Goal: Information Seeking & Learning: Check status

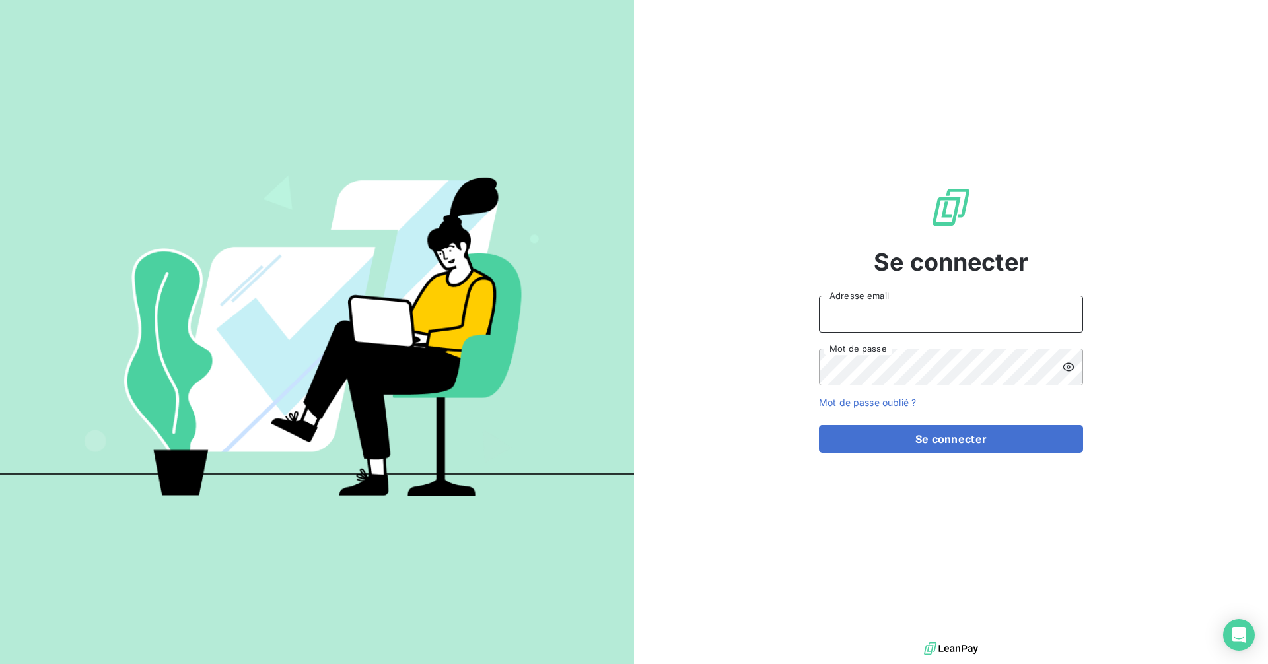
type input "[EMAIL_ADDRESS][DOMAIN_NAME]"
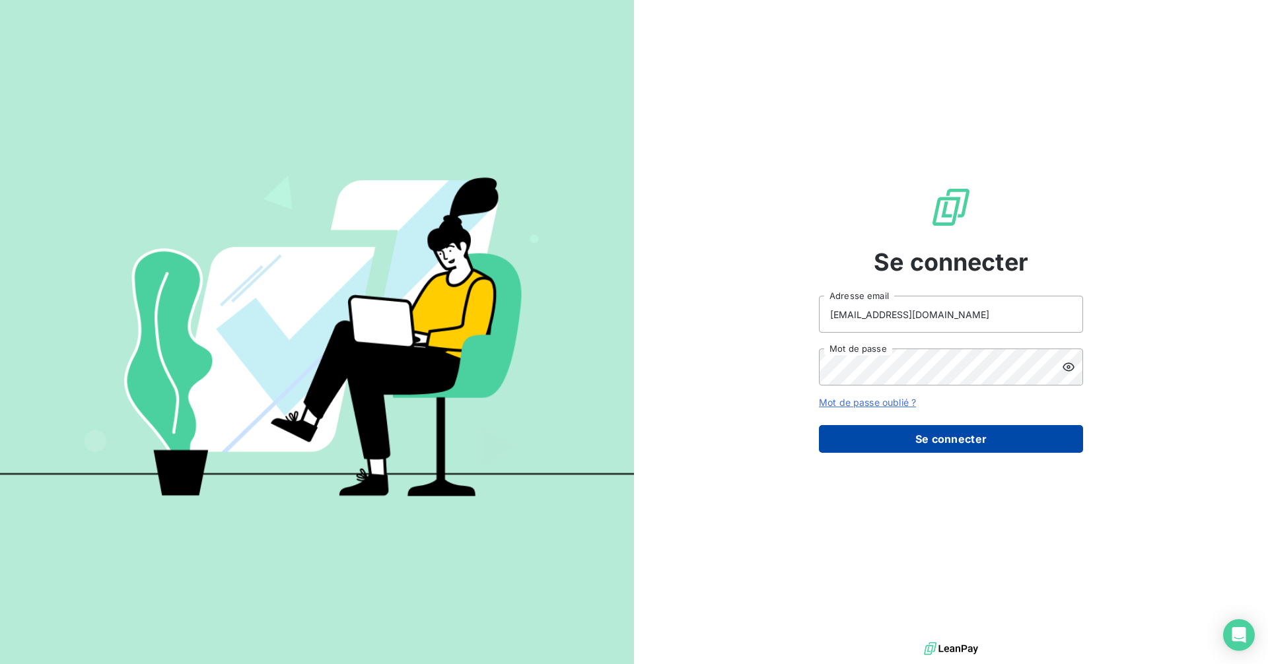
click at [919, 433] on button "Se connecter" at bounding box center [951, 439] width 264 height 28
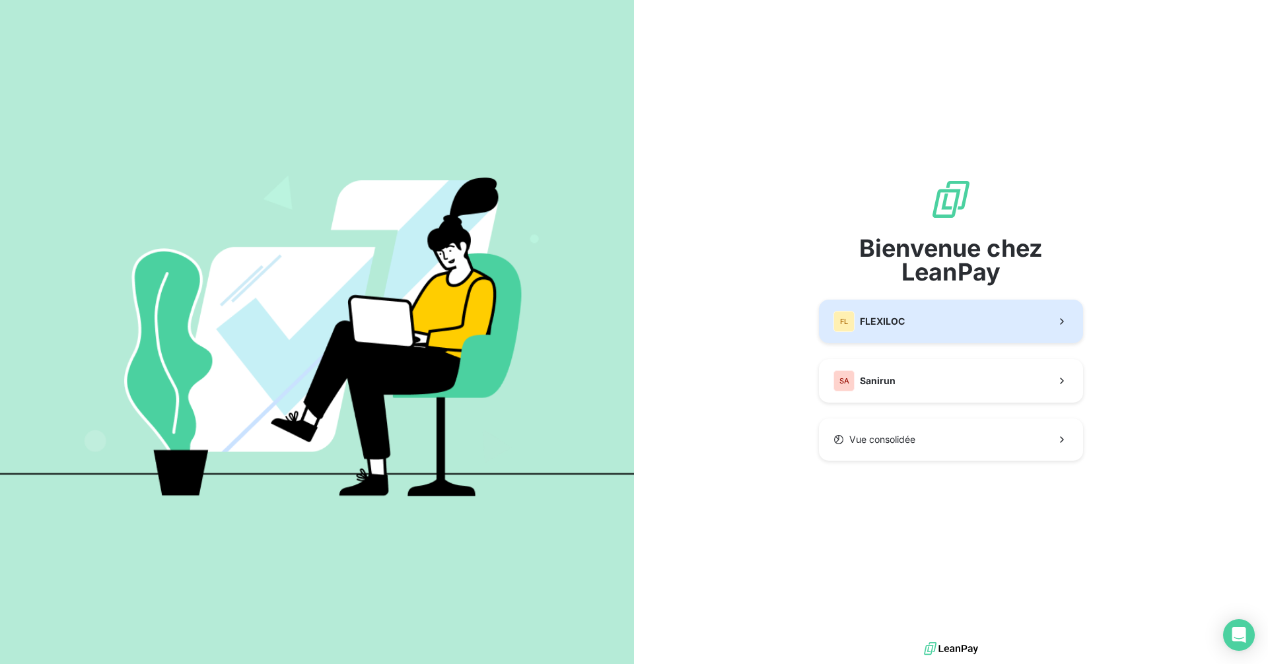
click at [907, 318] on button "FL FLEXILOC" at bounding box center [951, 322] width 264 height 44
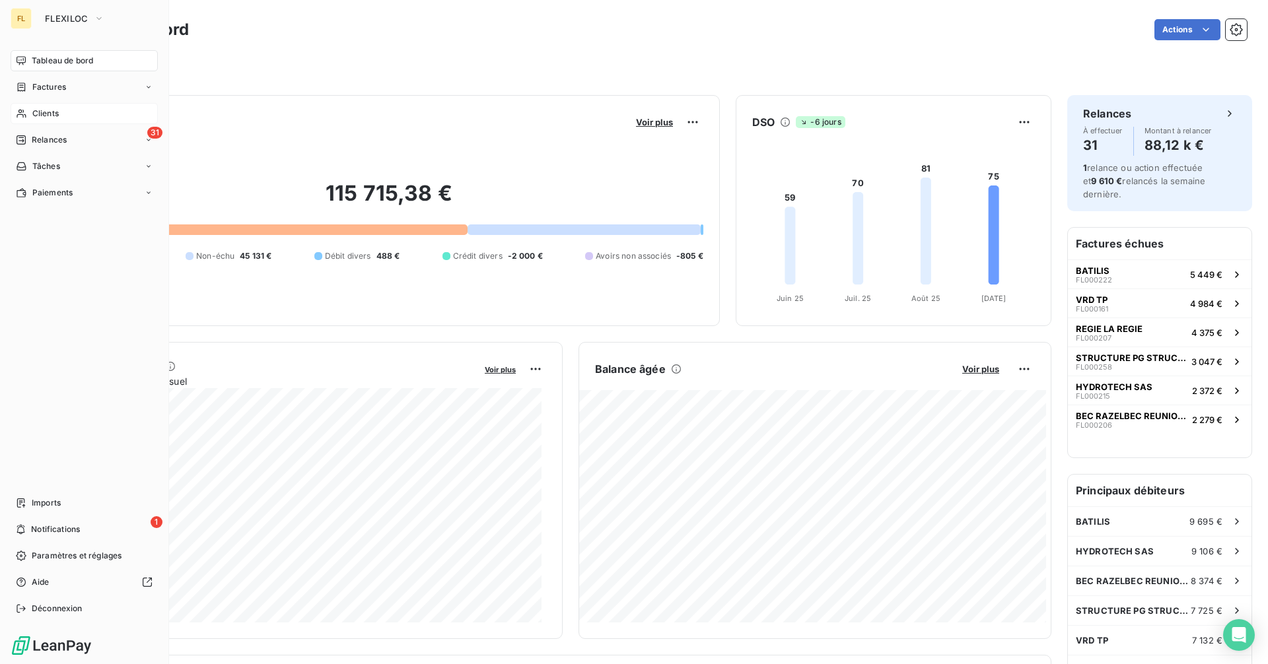
click at [70, 106] on div "Clients" at bounding box center [84, 113] width 147 height 21
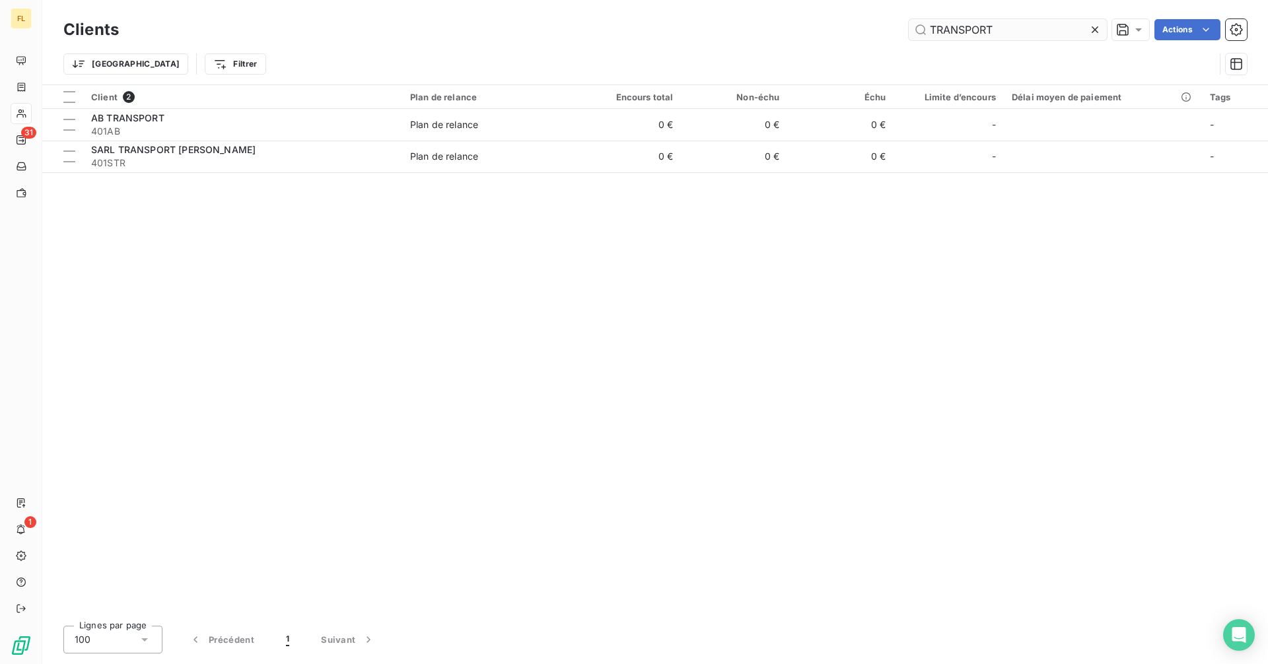
click at [1004, 30] on input "TRANSPORT" at bounding box center [1007, 29] width 198 height 21
drag, startPoint x: 1004, startPoint y: 28, endPoint x: 877, endPoint y: 32, distance: 126.8
click at [878, 32] on div "TRANSPORT Actions" at bounding box center [691, 29] width 1112 height 21
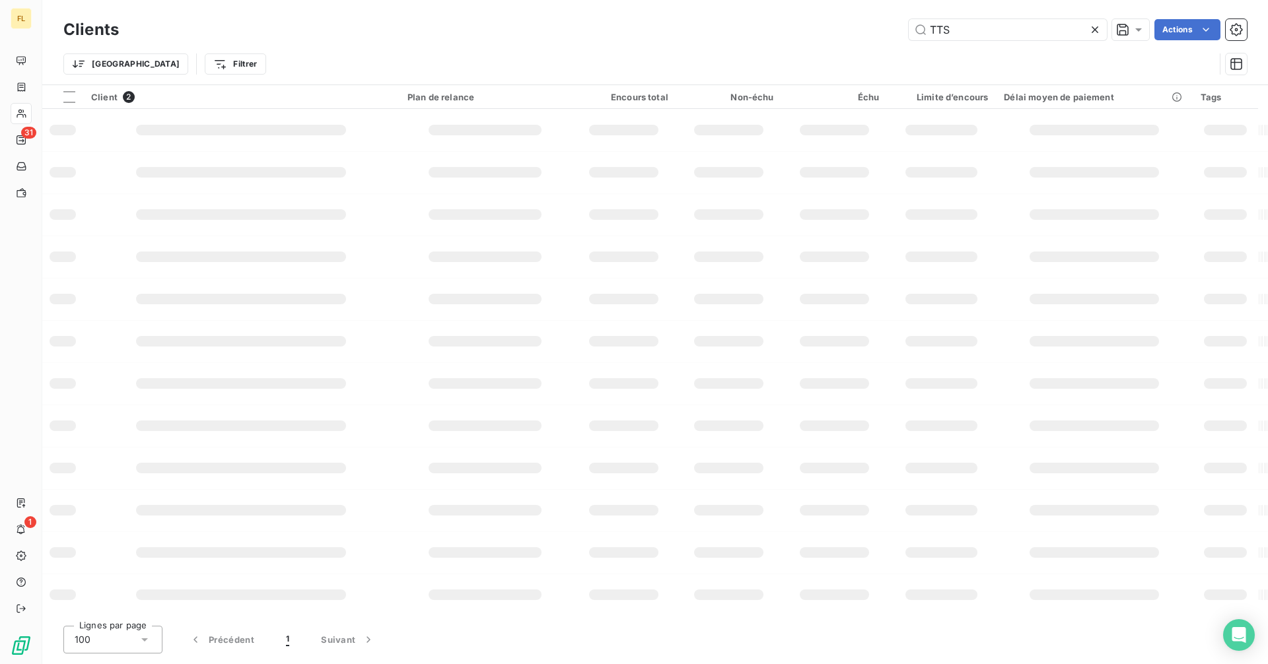
type input "TTS"
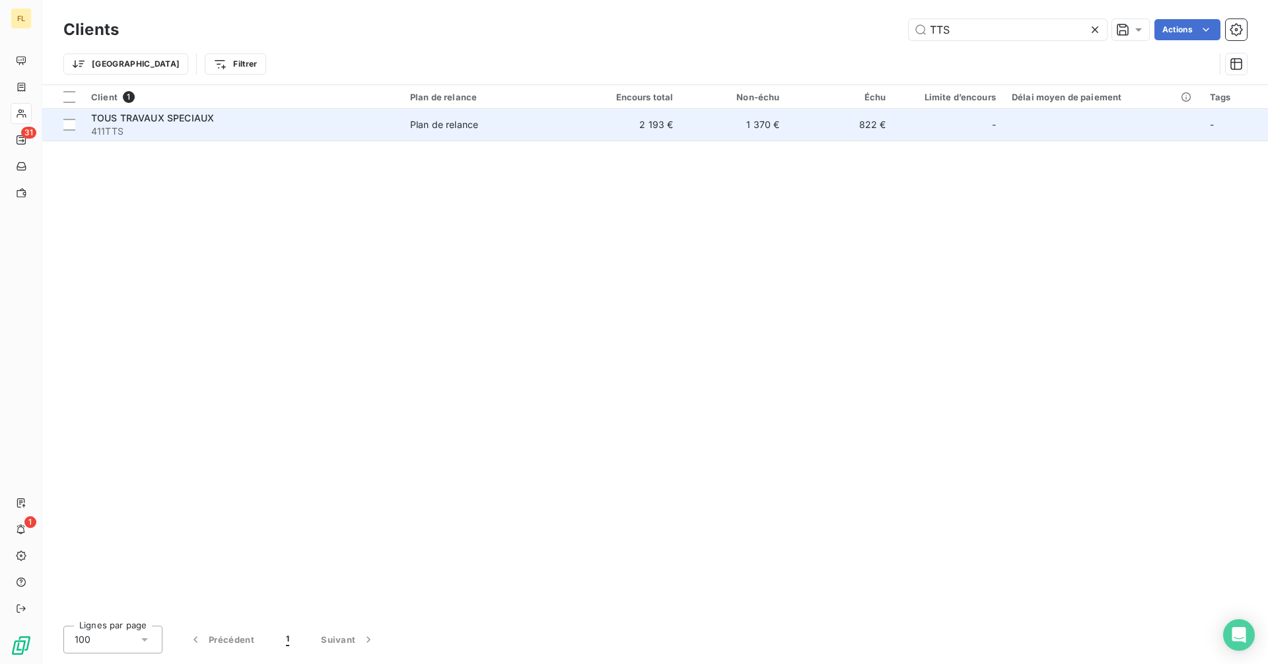
click at [148, 123] on div "TOUS TRAVAUX SPECIAUX" at bounding box center [242, 118] width 303 height 13
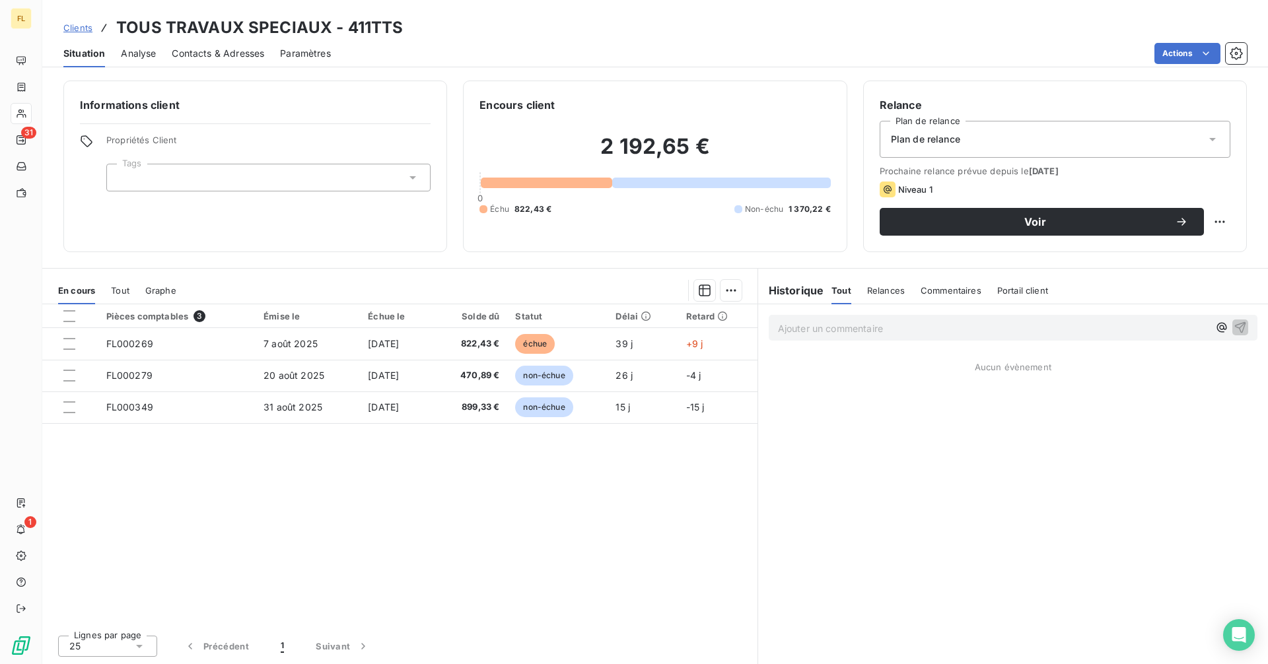
click at [207, 52] on span "Contacts & Adresses" at bounding box center [218, 53] width 92 height 13
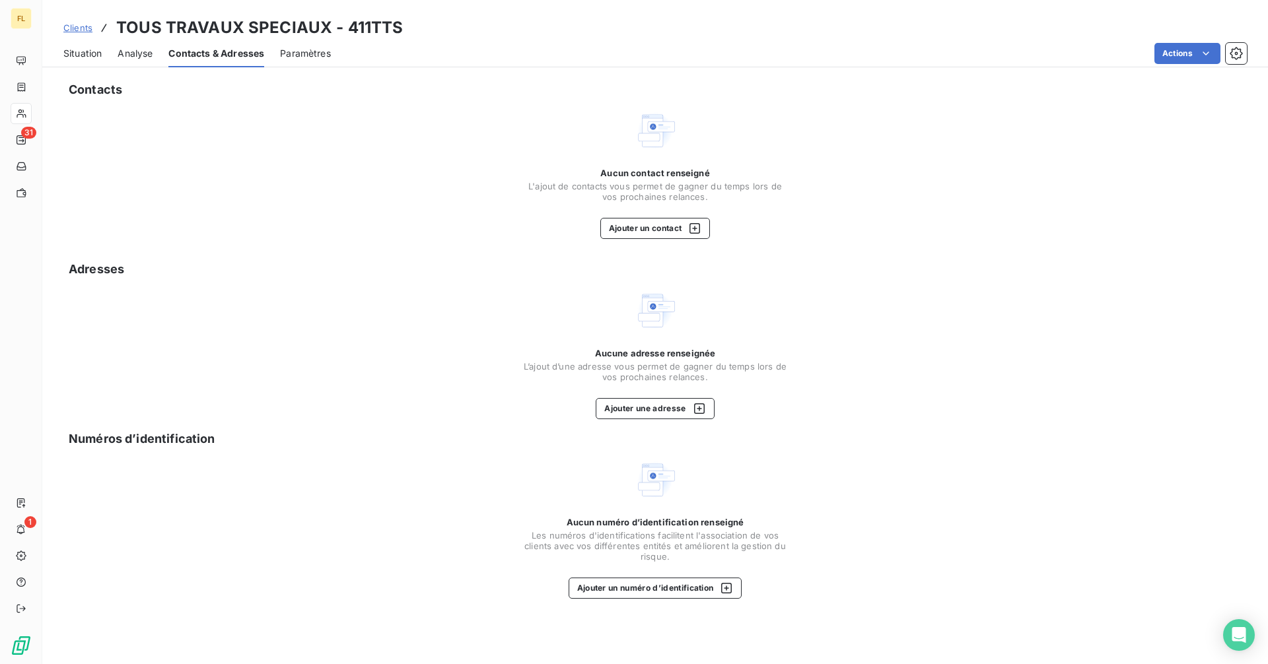
click at [87, 55] on span "Situation" at bounding box center [82, 53] width 38 height 13
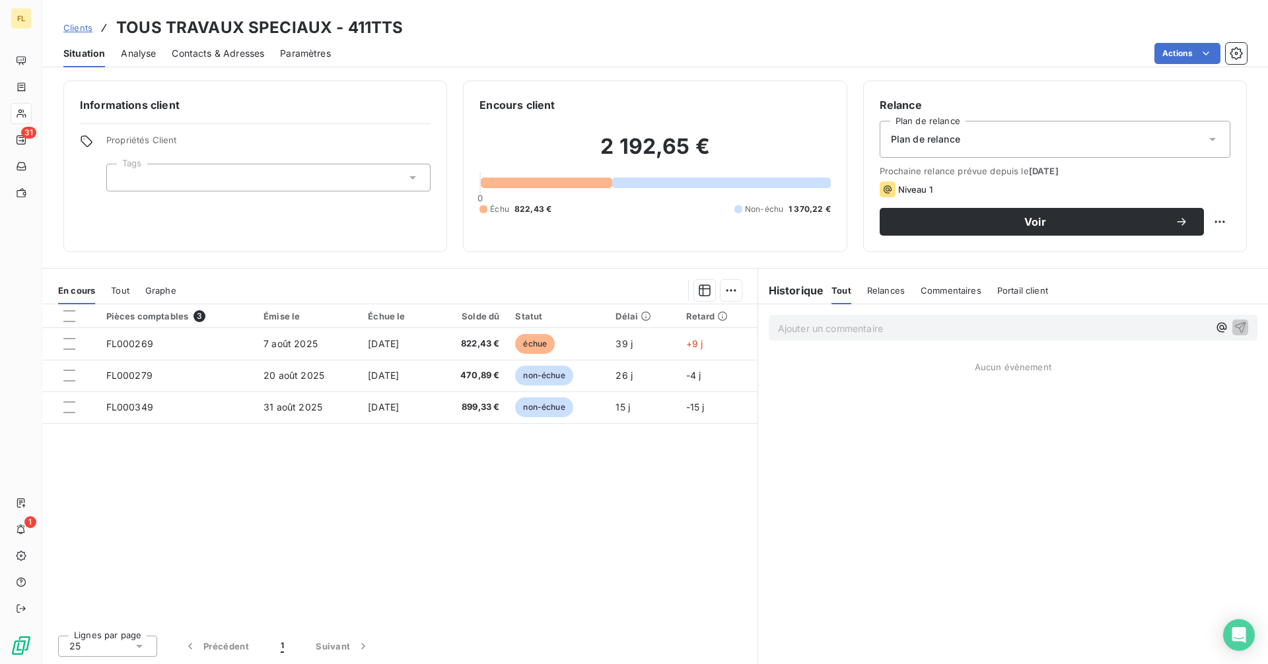
click at [199, 48] on span "Contacts & Adresses" at bounding box center [218, 53] width 92 height 13
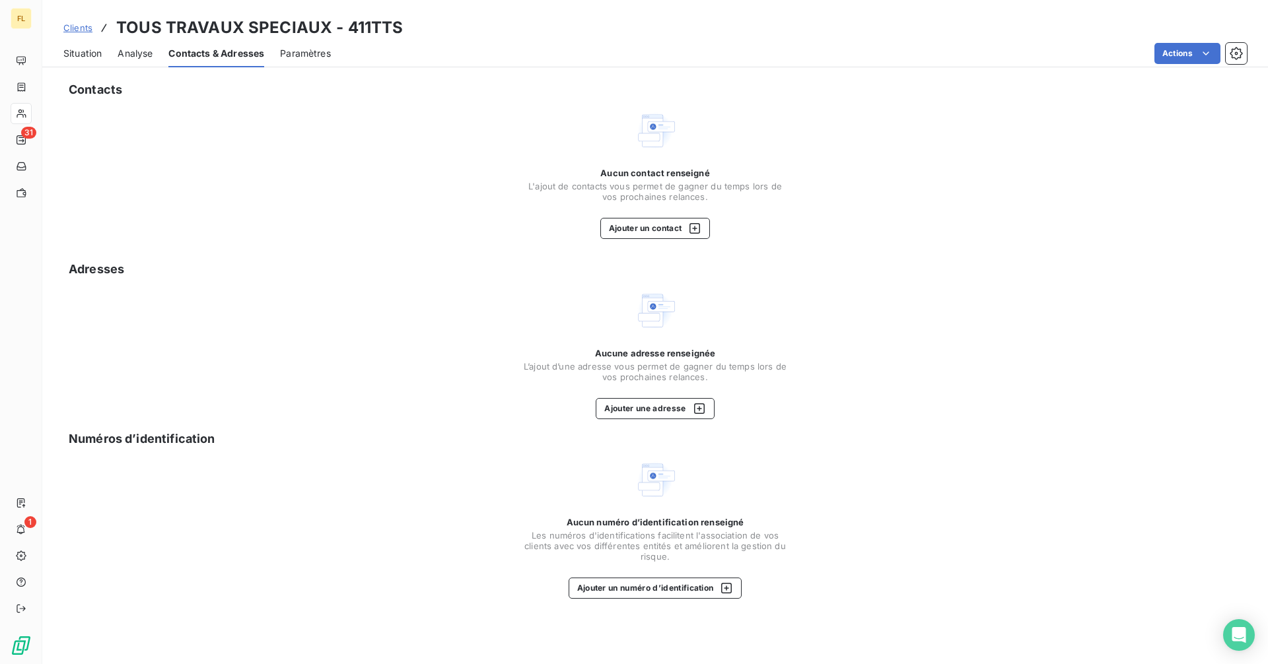
click at [134, 55] on span "Analyse" at bounding box center [135, 53] width 35 height 13
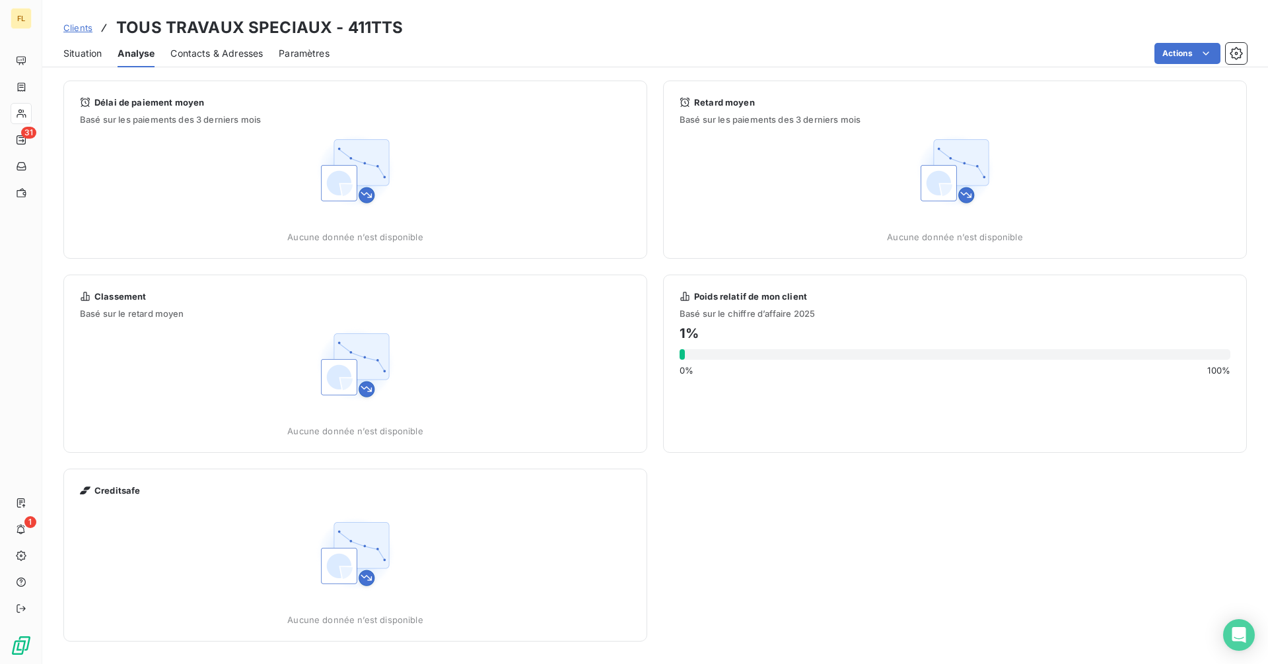
click at [86, 53] on span "Situation" at bounding box center [82, 53] width 38 height 13
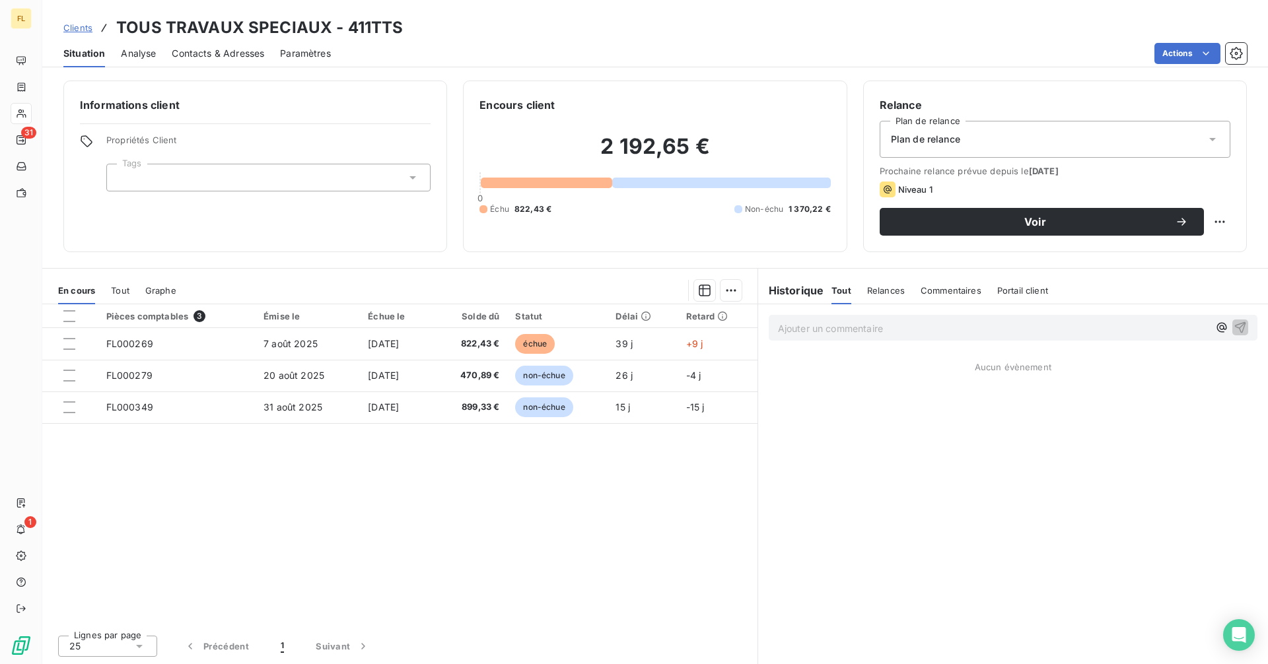
click at [205, 51] on span "Contacts & Adresses" at bounding box center [218, 53] width 92 height 13
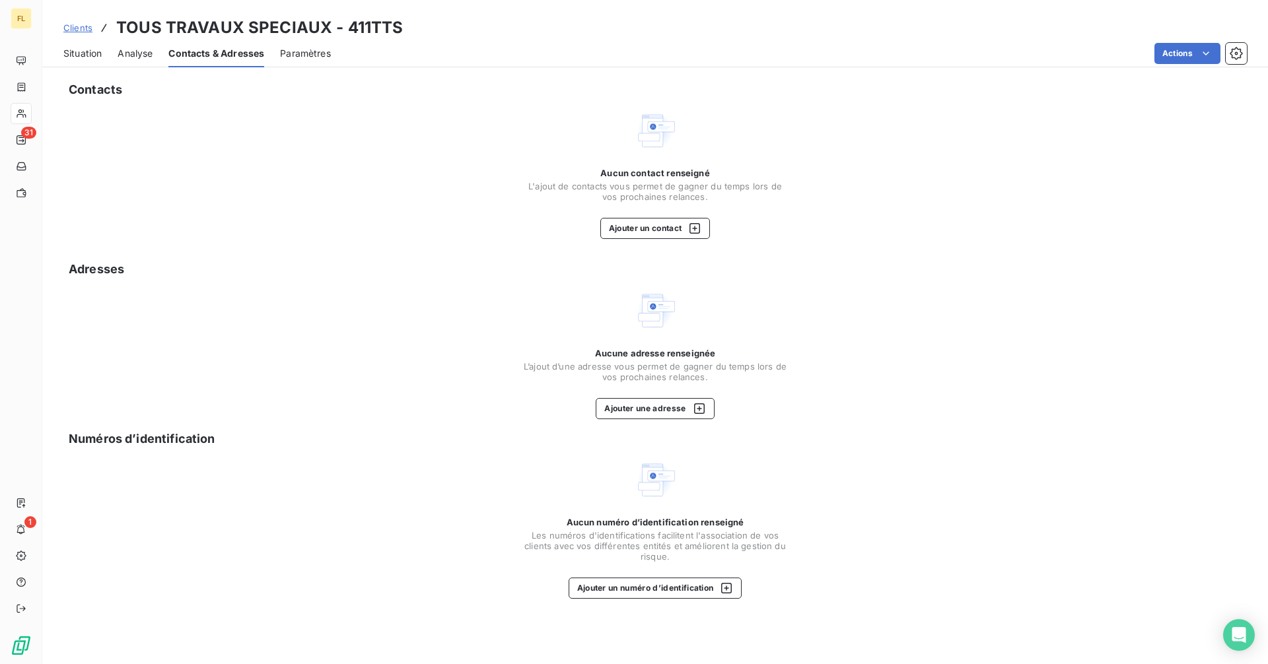
click at [145, 51] on span "Analyse" at bounding box center [135, 53] width 35 height 13
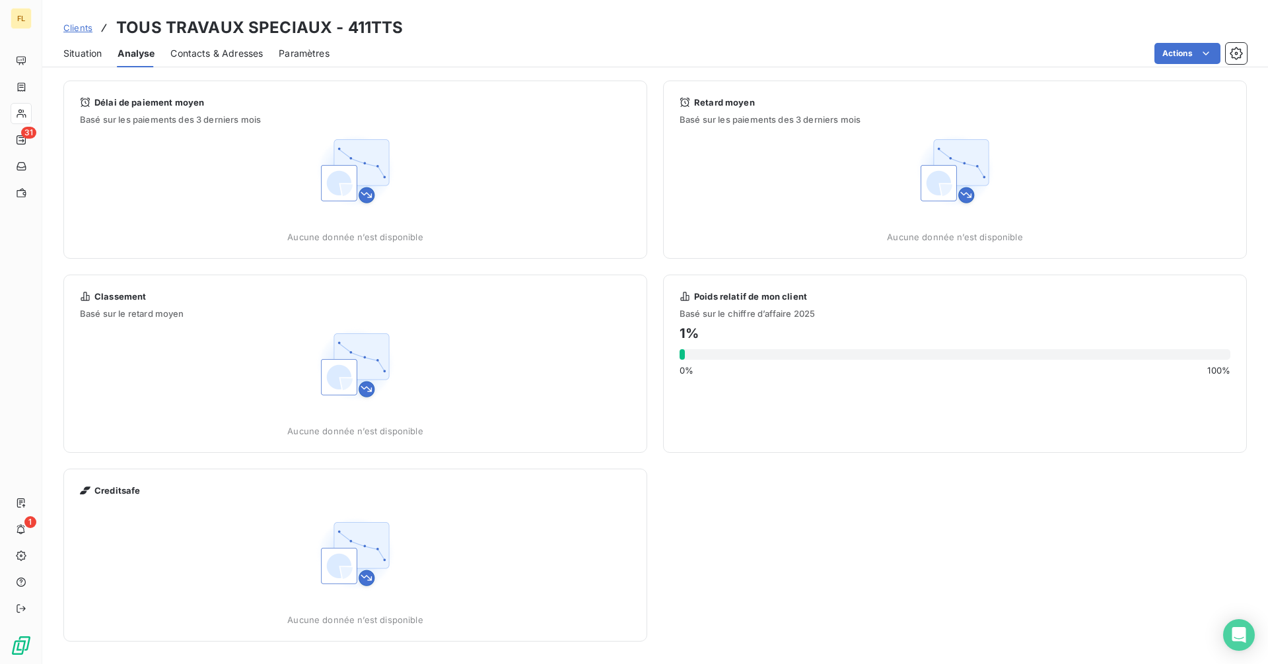
click at [206, 55] on span "Contacts & Adresses" at bounding box center [216, 53] width 92 height 13
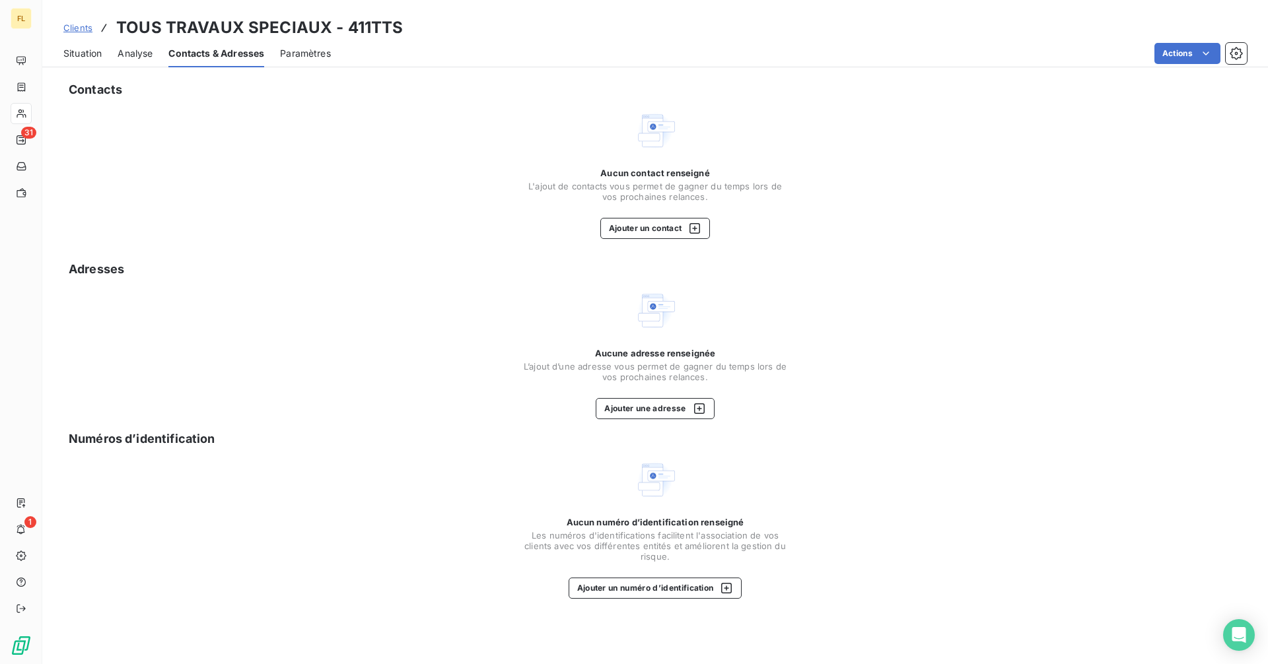
click at [74, 49] on span "Situation" at bounding box center [82, 53] width 38 height 13
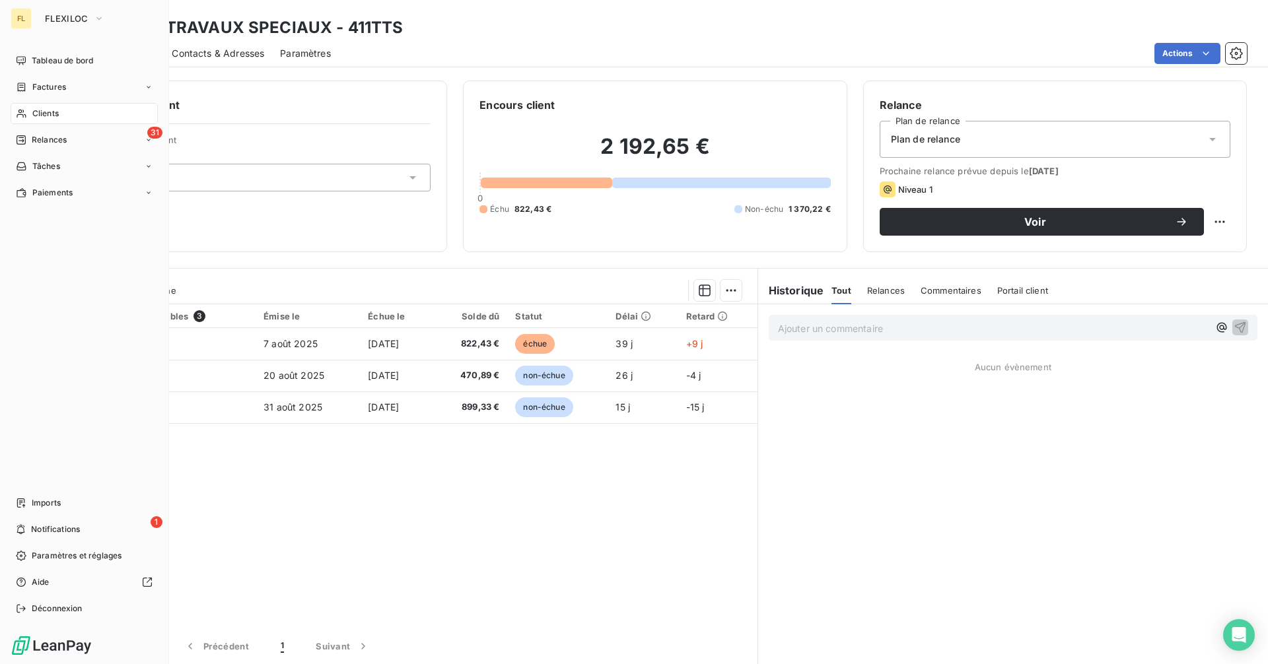
click at [83, 114] on div "Clients" at bounding box center [84, 113] width 147 height 21
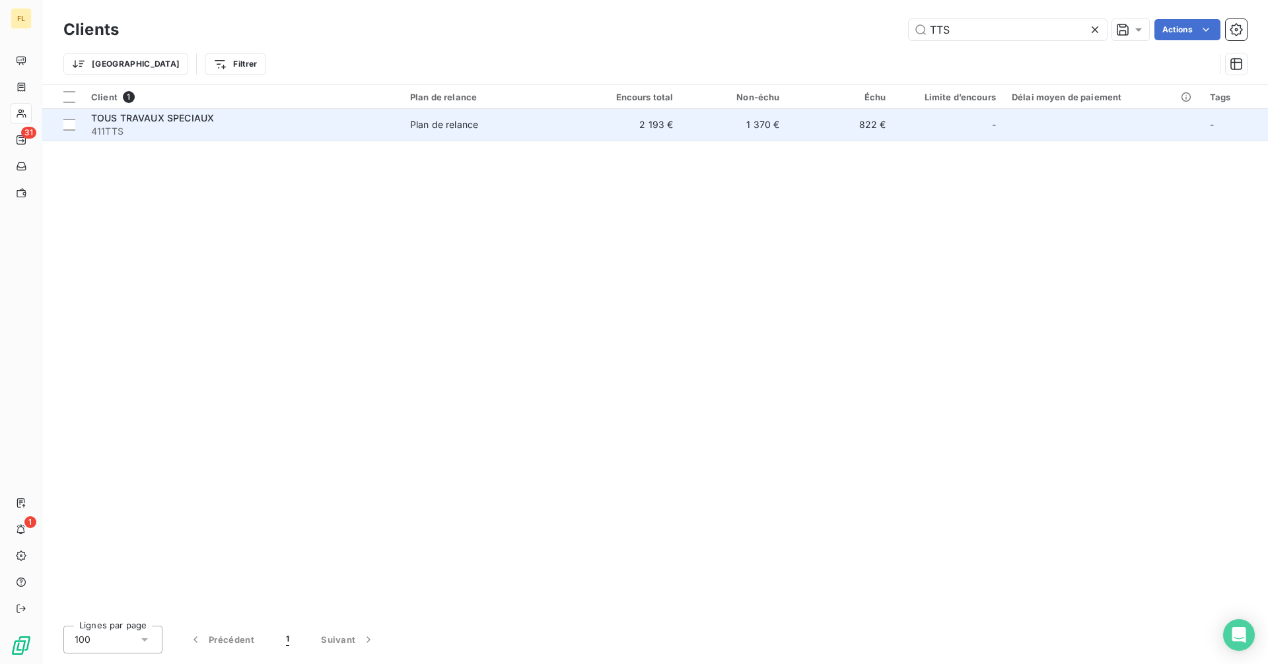
click at [288, 125] on span "411TTS" at bounding box center [242, 131] width 303 height 13
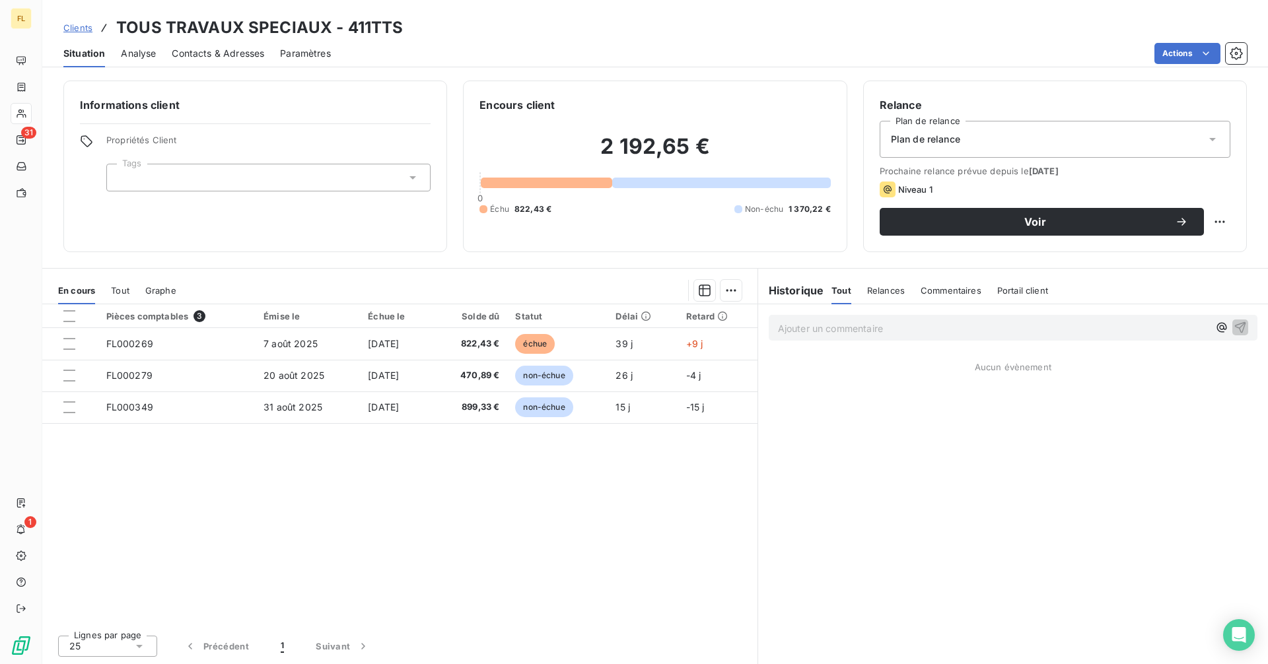
click at [198, 50] on span "Contacts & Adresses" at bounding box center [218, 53] width 92 height 13
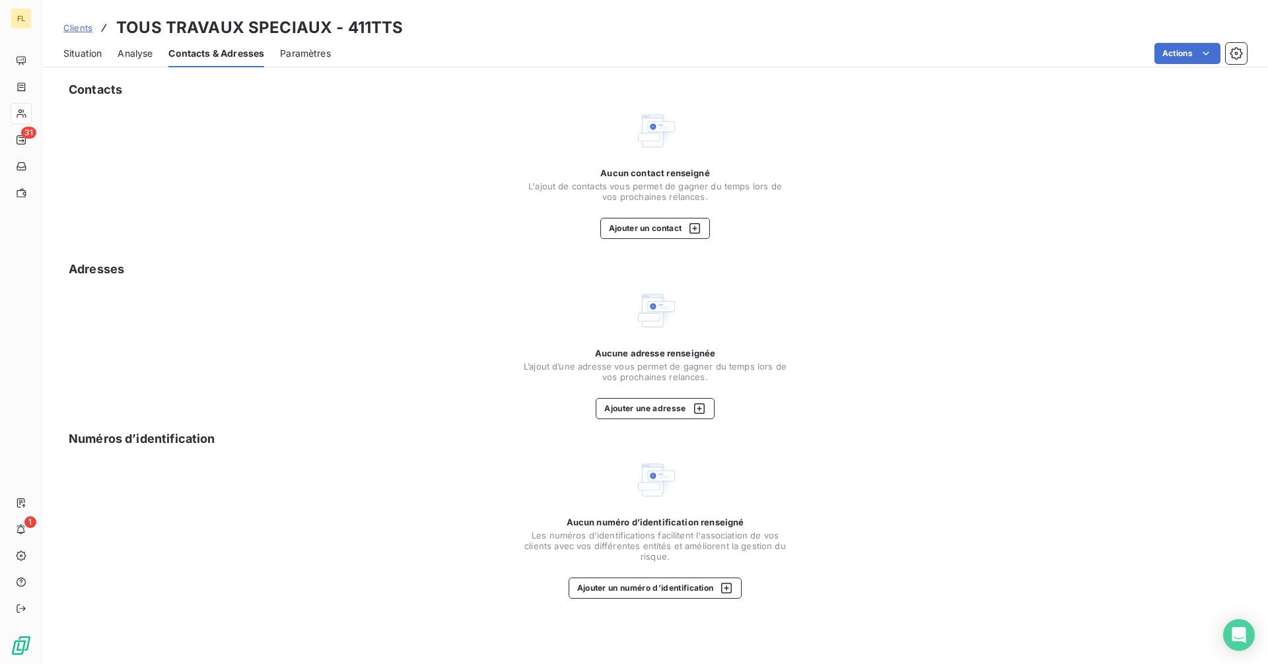
click at [141, 50] on span "Analyse" at bounding box center [135, 53] width 35 height 13
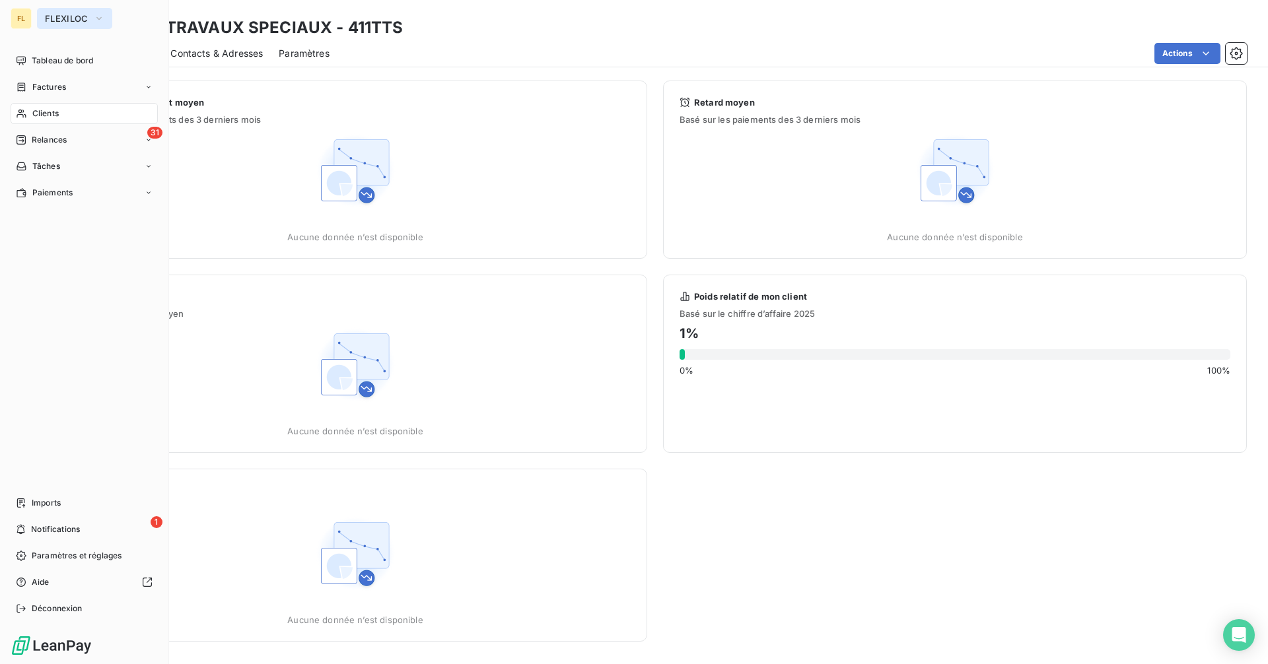
click at [81, 17] on span "FLEXILOC" at bounding box center [67, 18] width 44 height 11
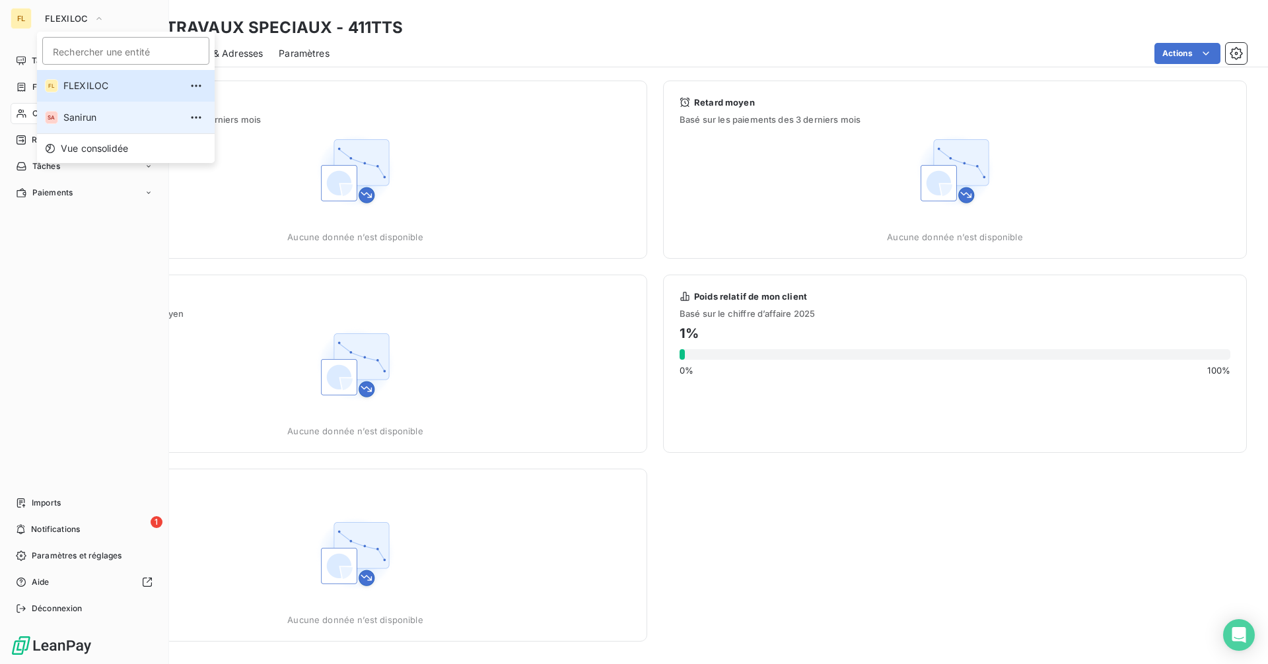
click at [127, 116] on span "Sanirun" at bounding box center [121, 117] width 117 height 13
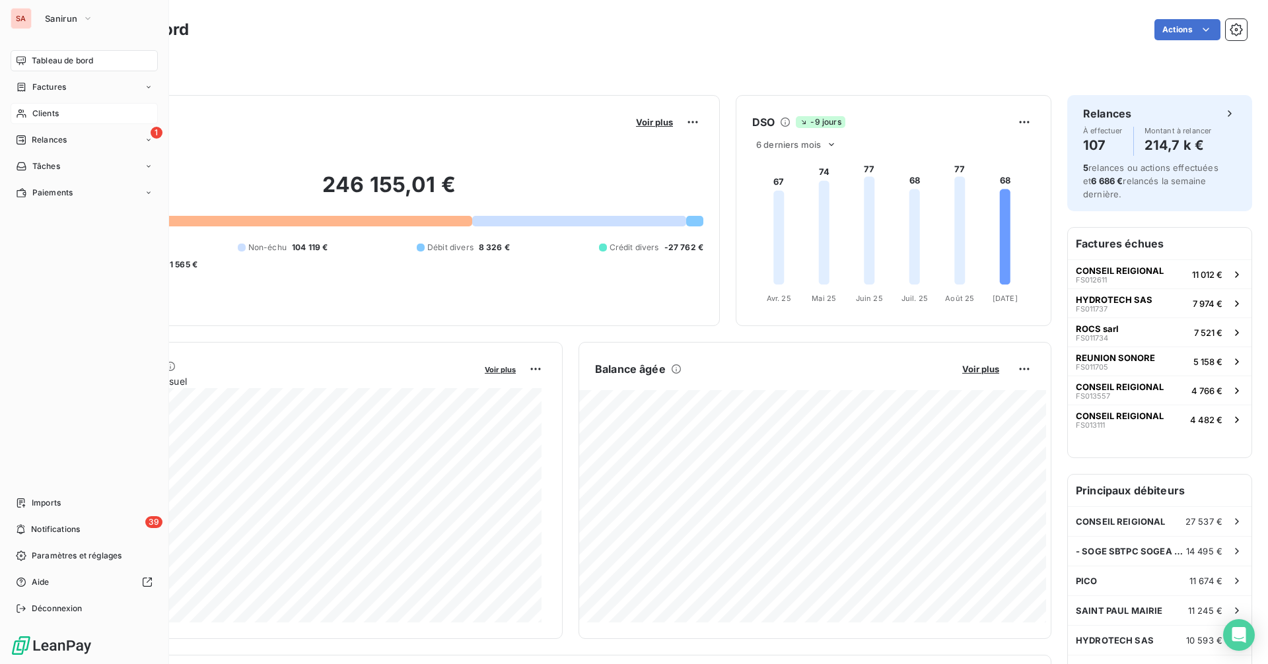
click at [48, 110] on span "Clients" at bounding box center [45, 114] width 26 height 12
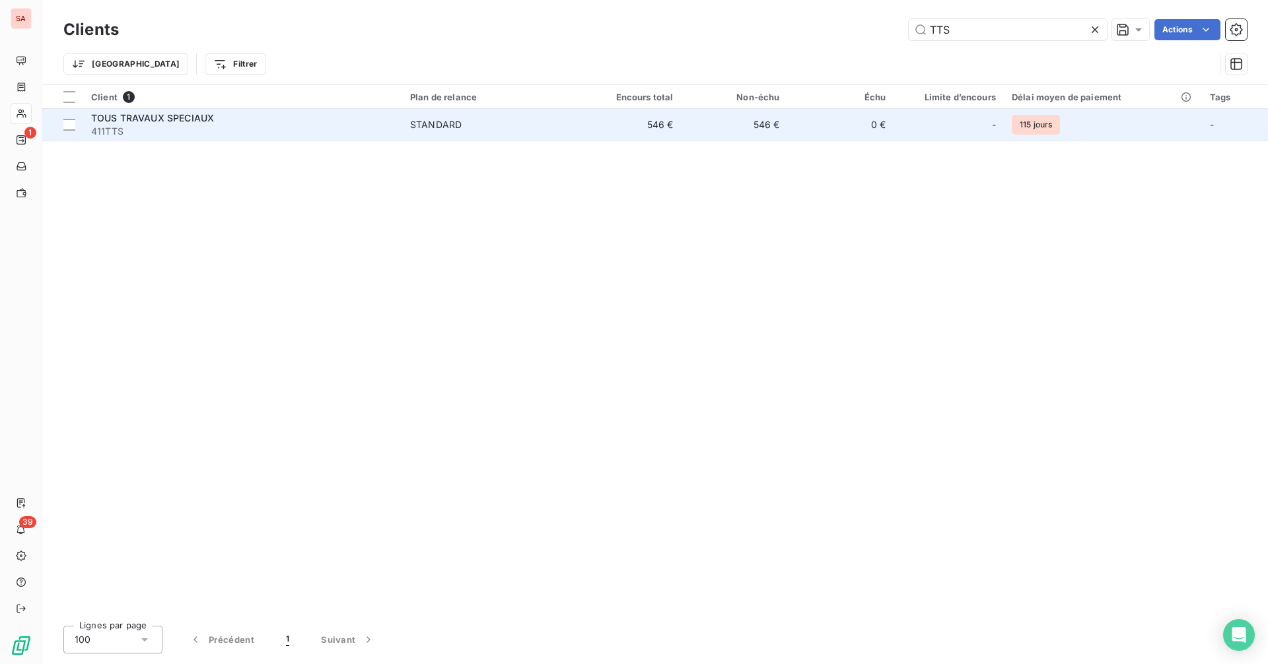
click at [448, 121] on div "STANDARD" at bounding box center [435, 124] width 51 height 13
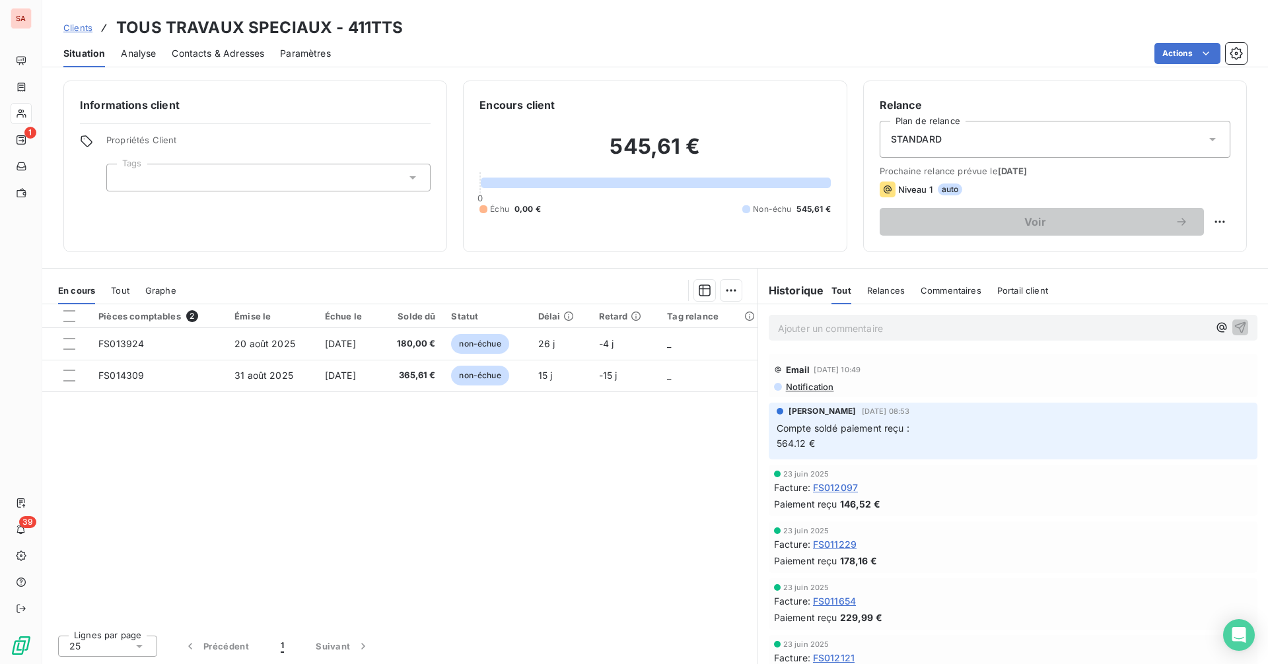
click at [224, 52] on span "Contacts & Adresses" at bounding box center [218, 53] width 92 height 13
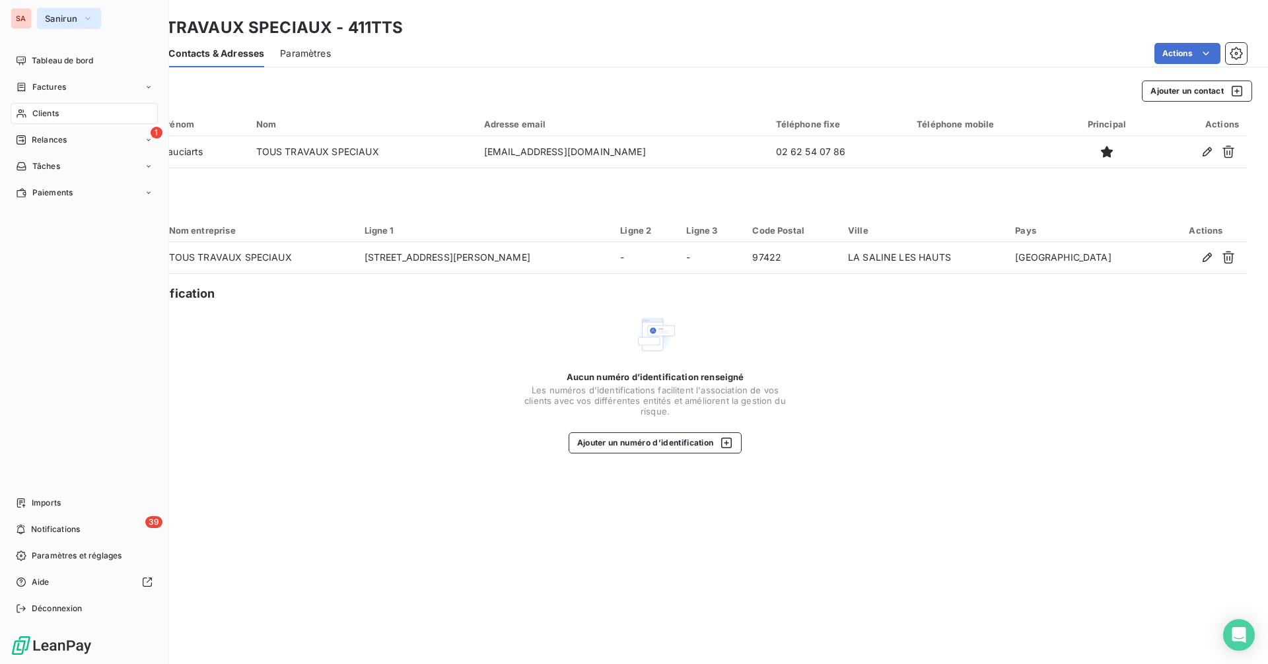
click at [57, 16] on span "Sanirun" at bounding box center [61, 18] width 32 height 11
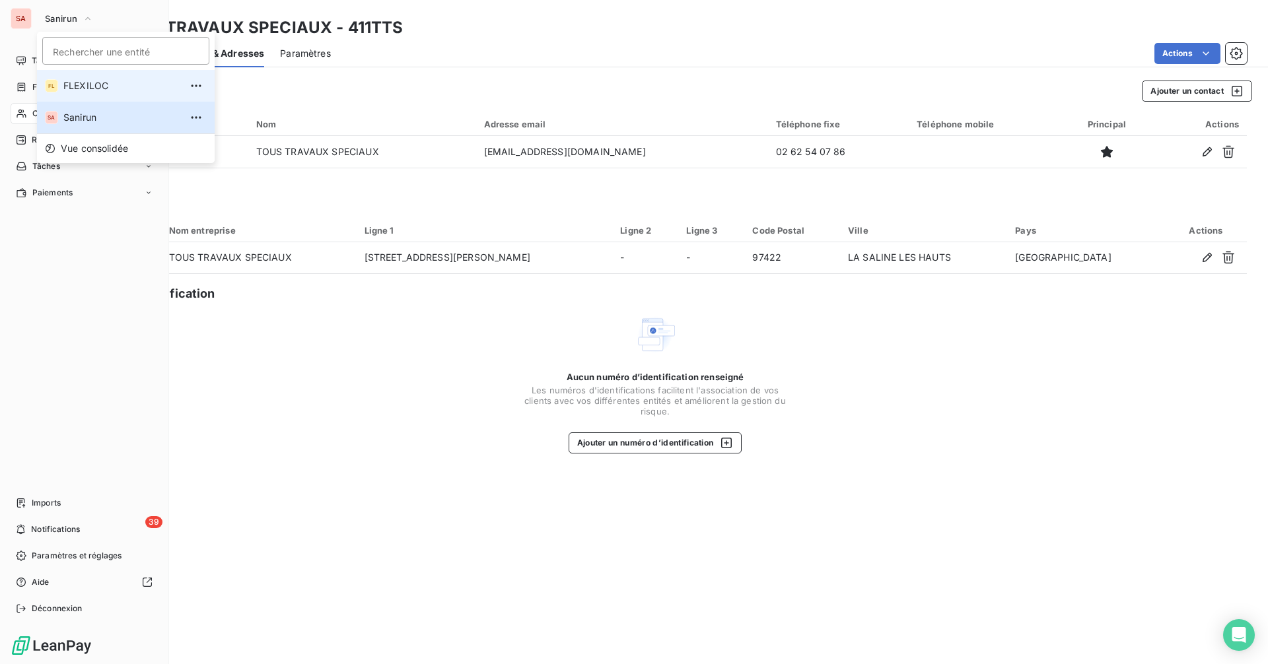
click at [109, 86] on span "FLEXILOC" at bounding box center [121, 85] width 117 height 13
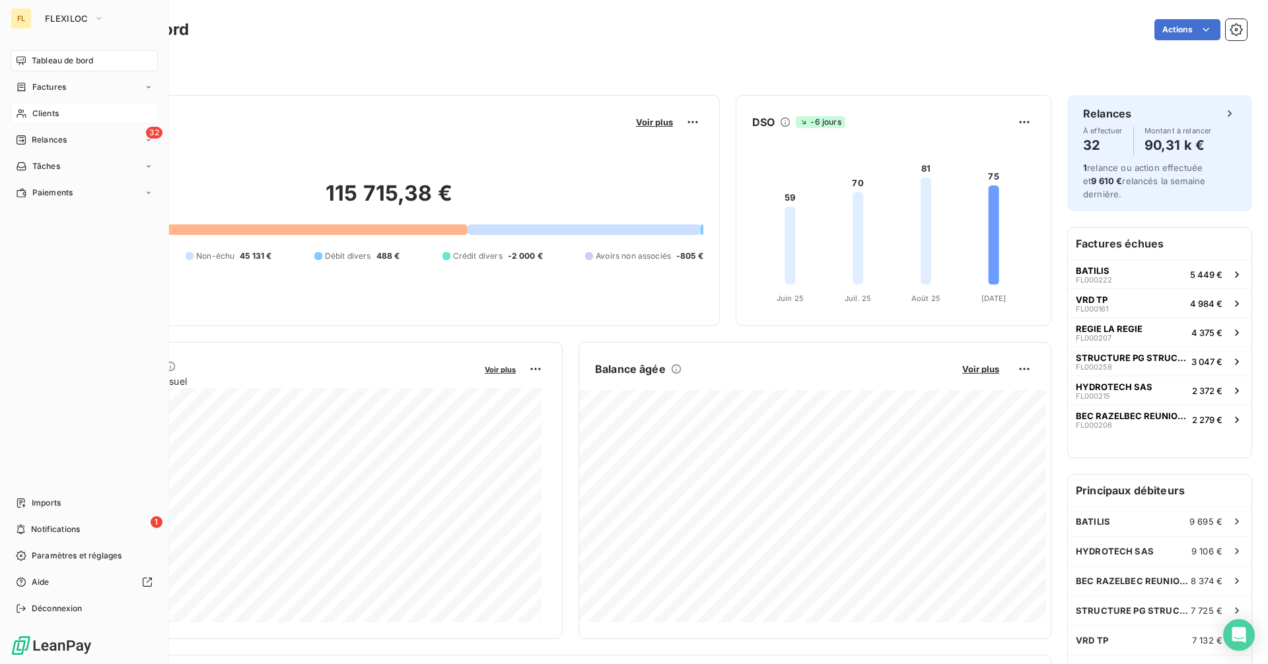
click at [64, 105] on div "Clients" at bounding box center [84, 113] width 147 height 21
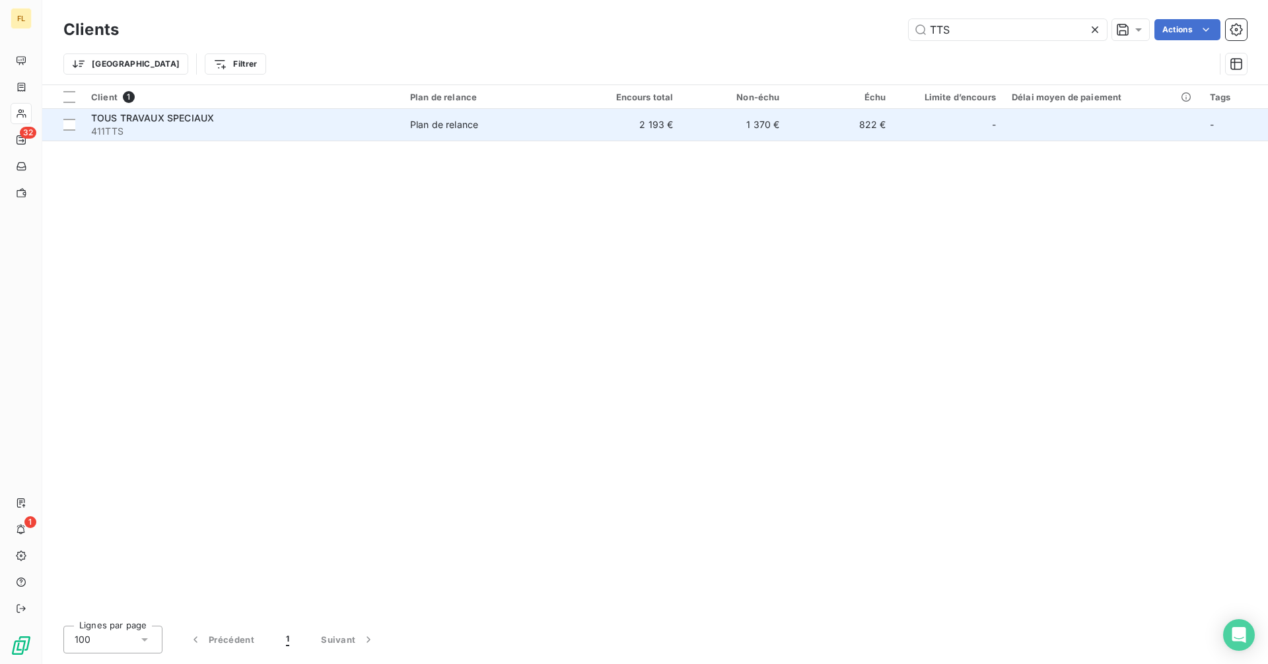
click at [374, 118] on div "TOUS TRAVAUX SPECIAUX" at bounding box center [242, 118] width 303 height 13
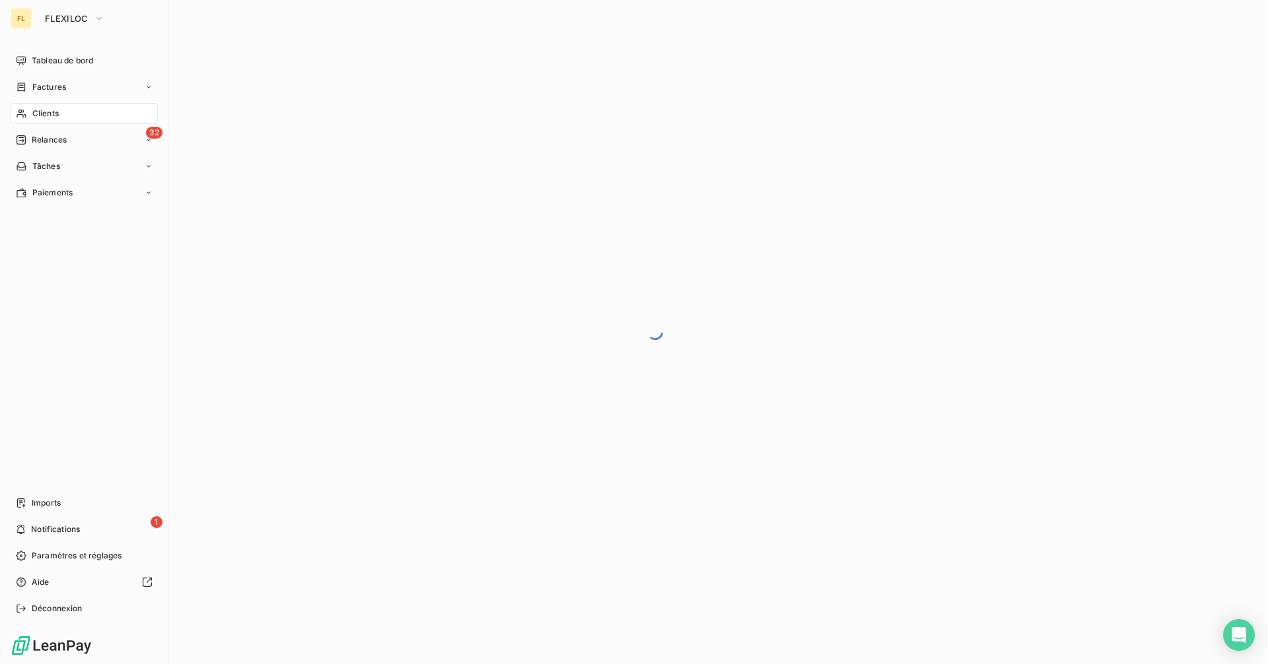
click at [41, 110] on span "Clients" at bounding box center [45, 114] width 26 height 12
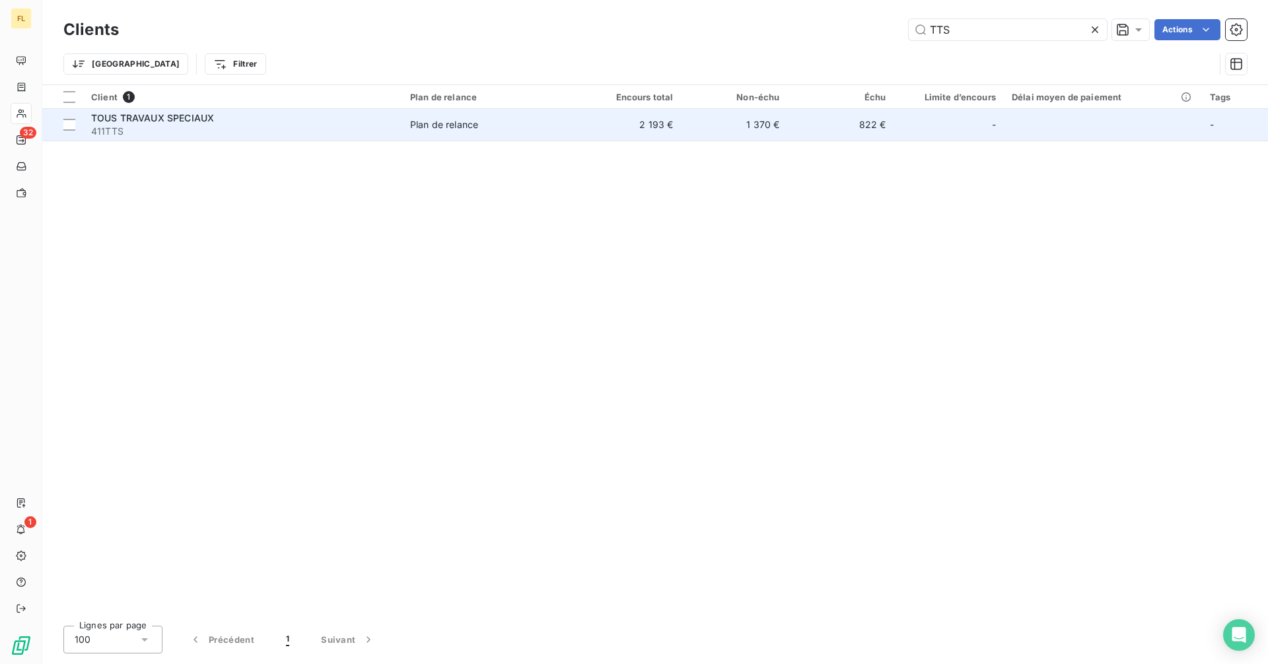
click at [165, 118] on span "TOUS TRAVAUX SPECIAUX" at bounding box center [152, 117] width 123 height 11
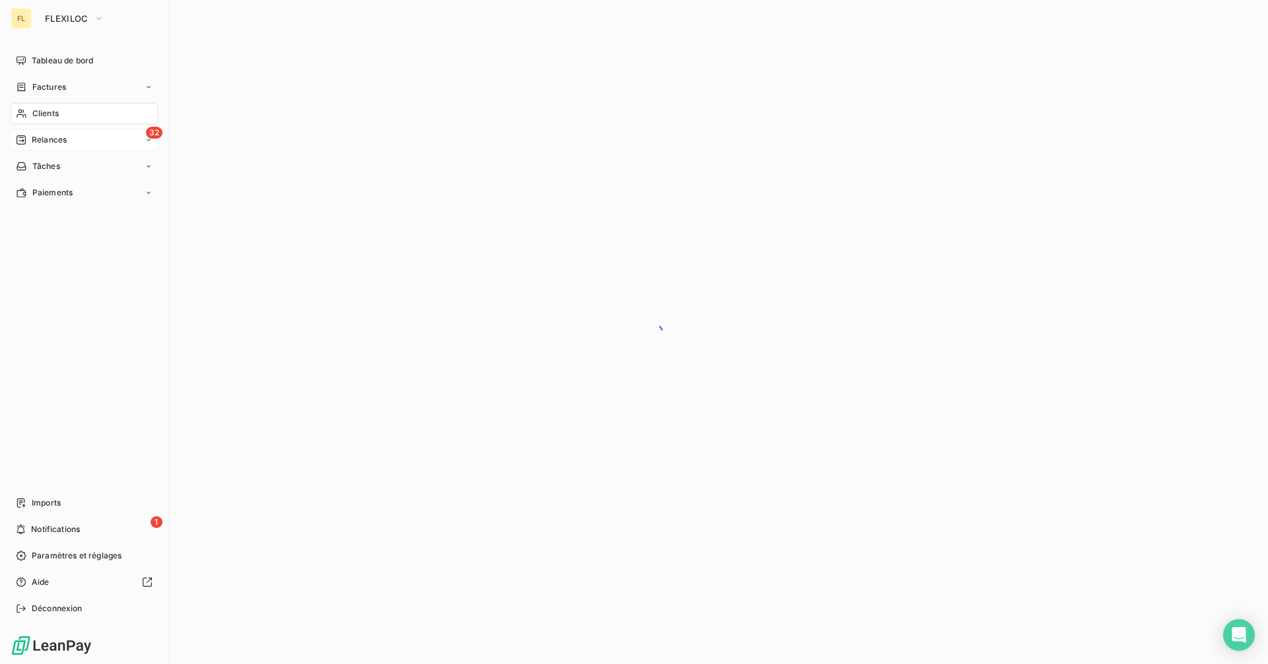
click at [75, 138] on div "32 Relances" at bounding box center [84, 139] width 147 height 21
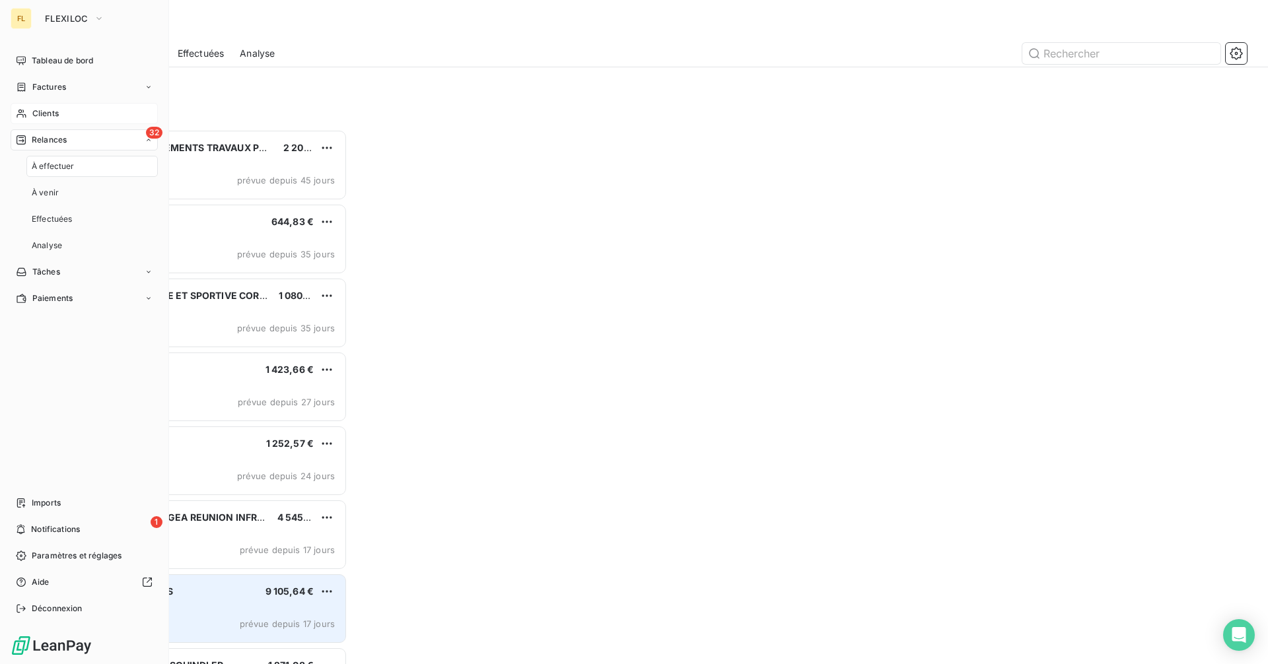
scroll to position [525, 274]
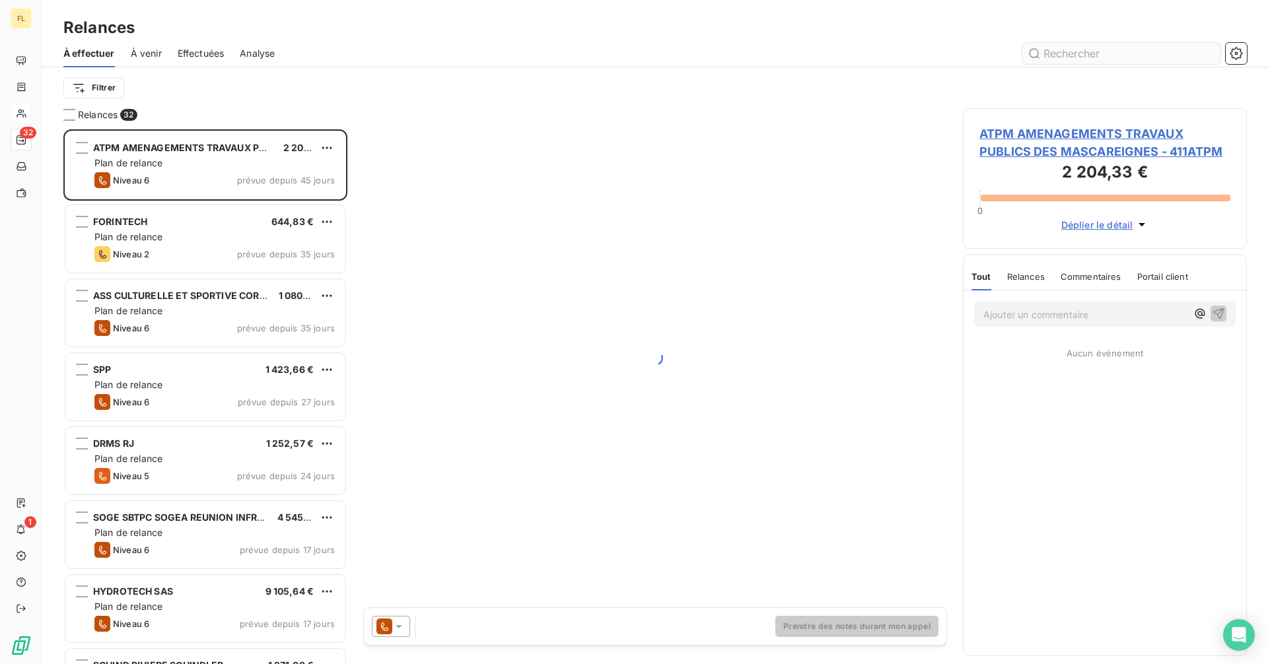
click at [1067, 51] on input "text" at bounding box center [1121, 53] width 198 height 21
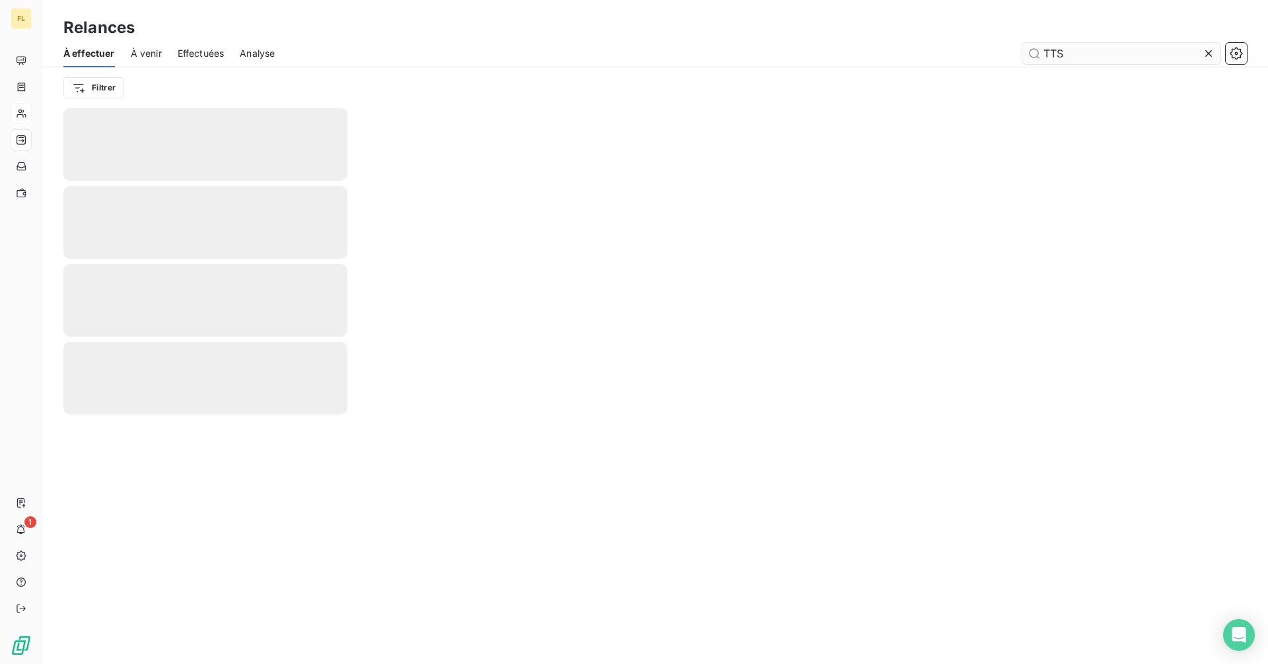
type input "TTS"
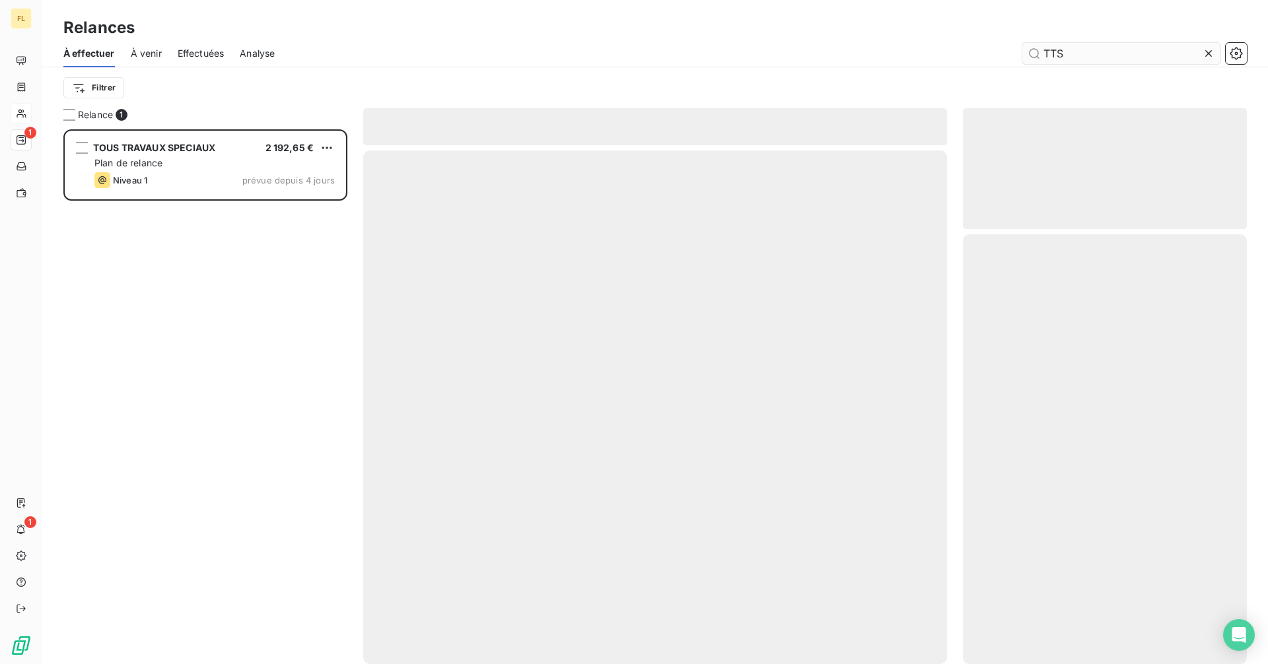
scroll to position [525, 274]
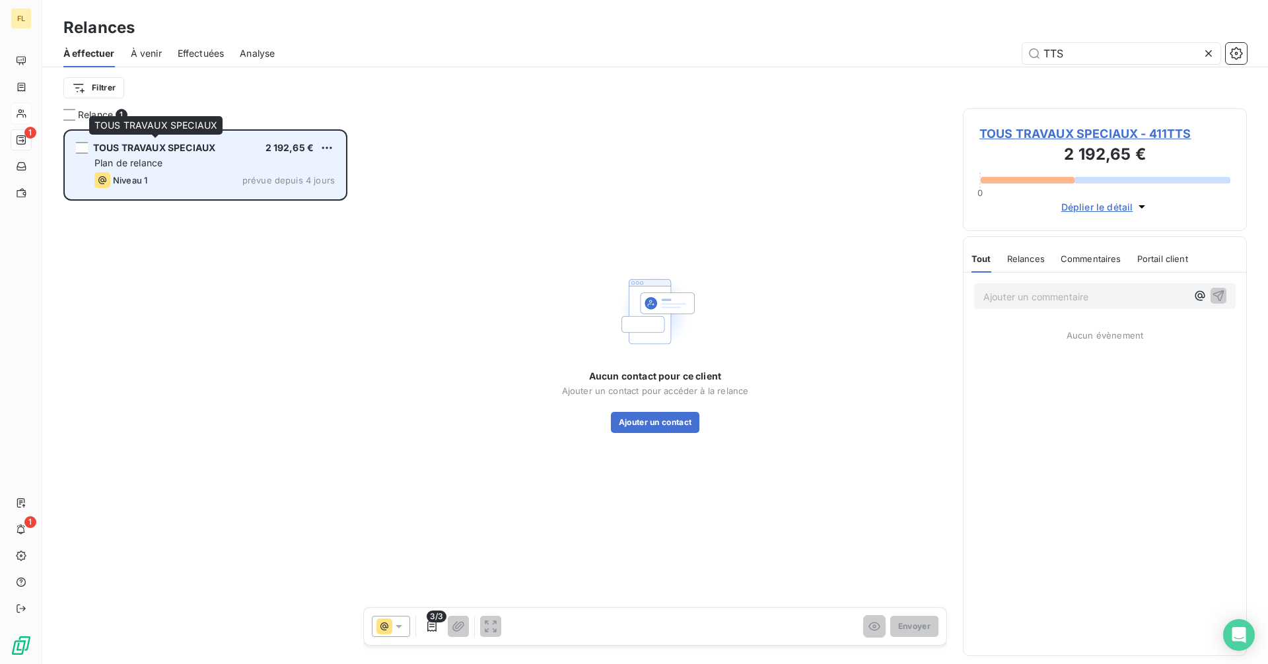
click at [173, 149] on span "TOUS TRAVAUX SPECIAUX" at bounding box center [154, 147] width 122 height 11
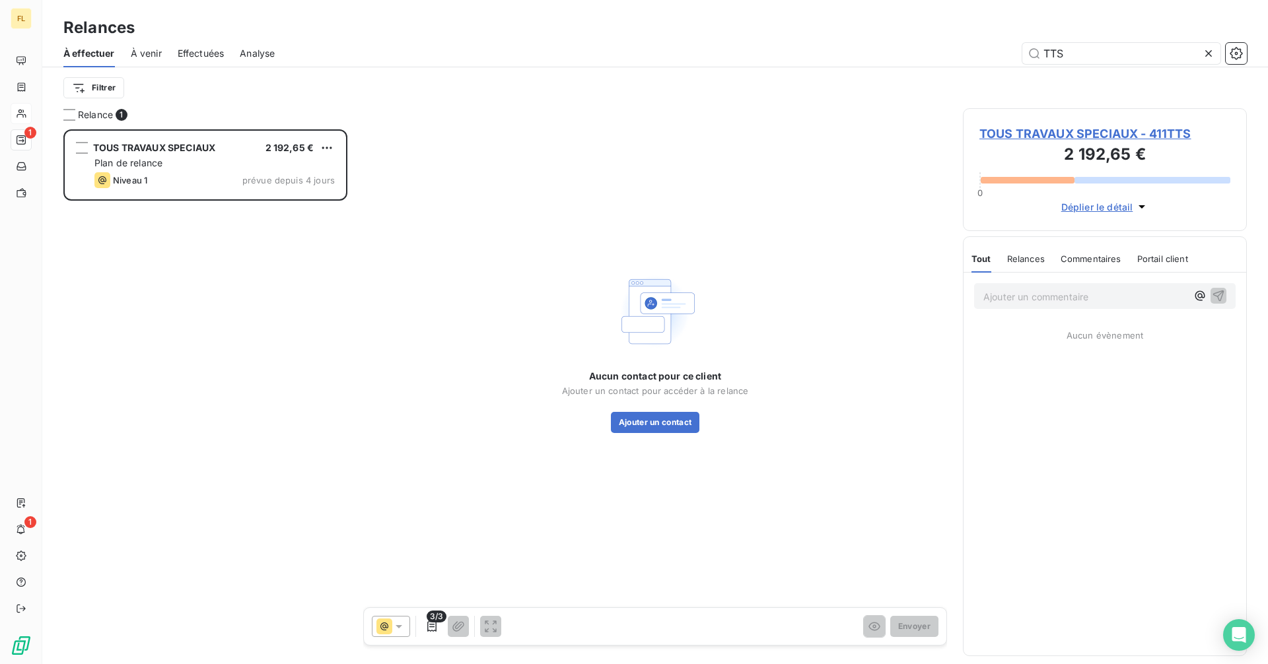
click at [1069, 133] on span "TOUS TRAVAUX SPECIAUX - 411TTS" at bounding box center [1104, 134] width 251 height 18
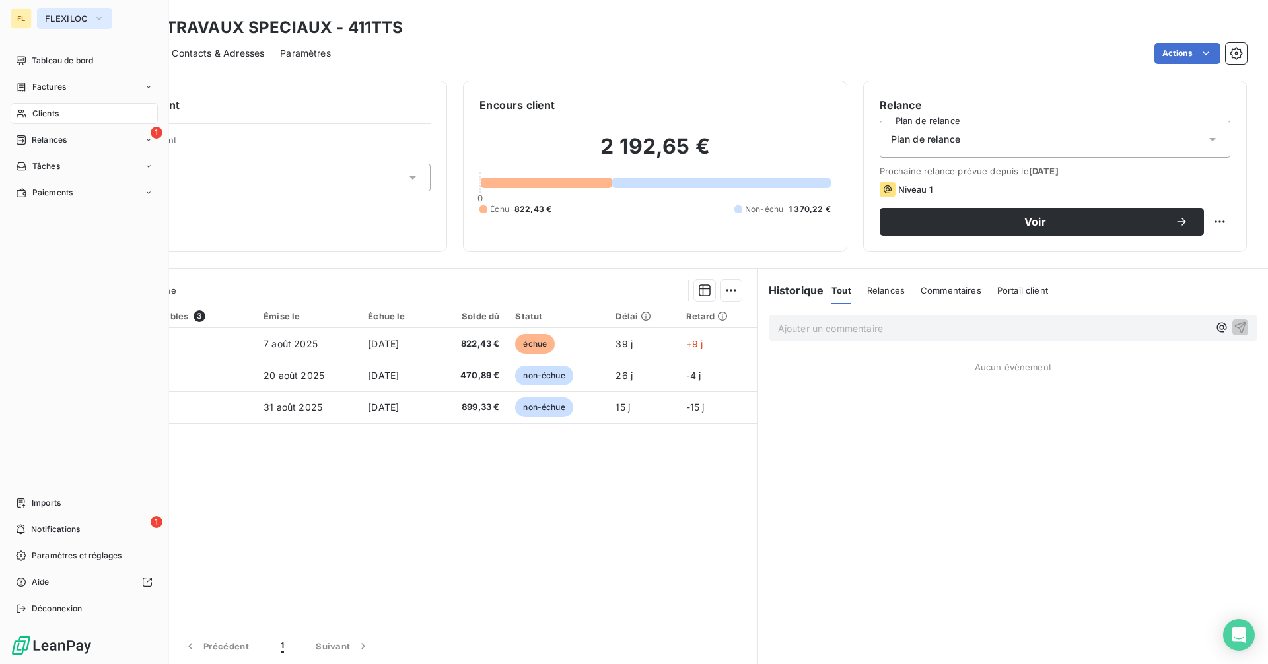
click at [59, 16] on span "FLEXILOC" at bounding box center [67, 18] width 44 height 11
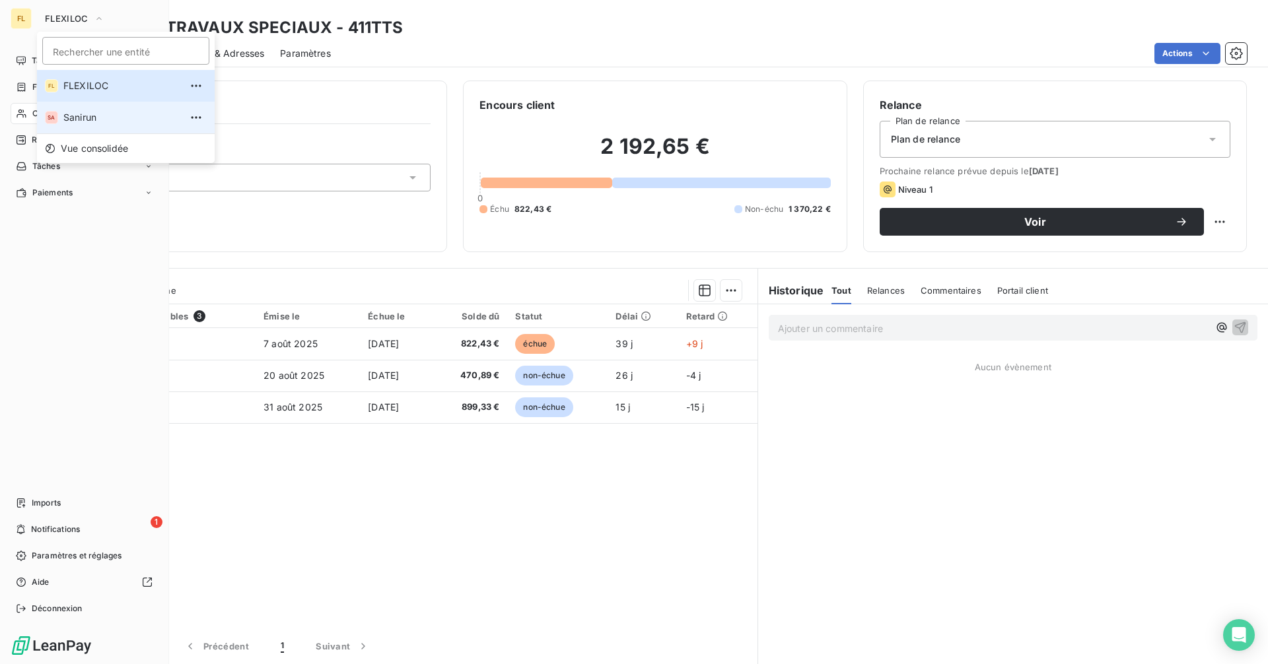
click at [104, 123] on span "Sanirun" at bounding box center [121, 117] width 117 height 13
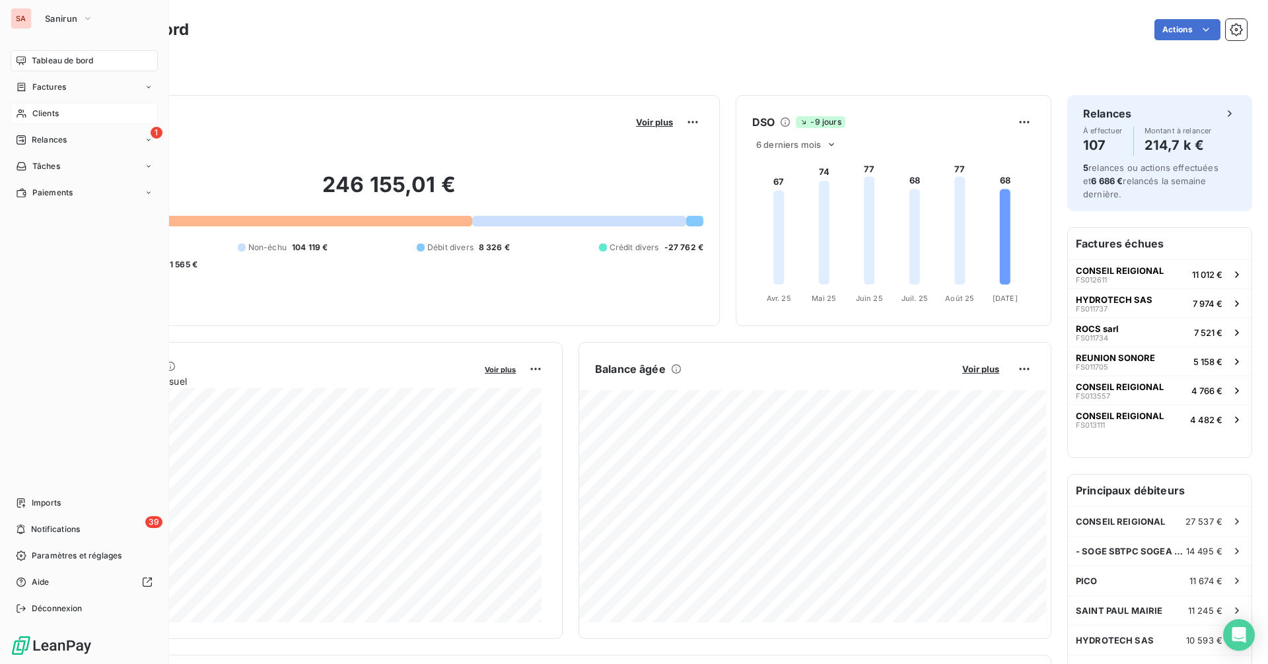
click at [85, 116] on div "Clients" at bounding box center [84, 113] width 147 height 21
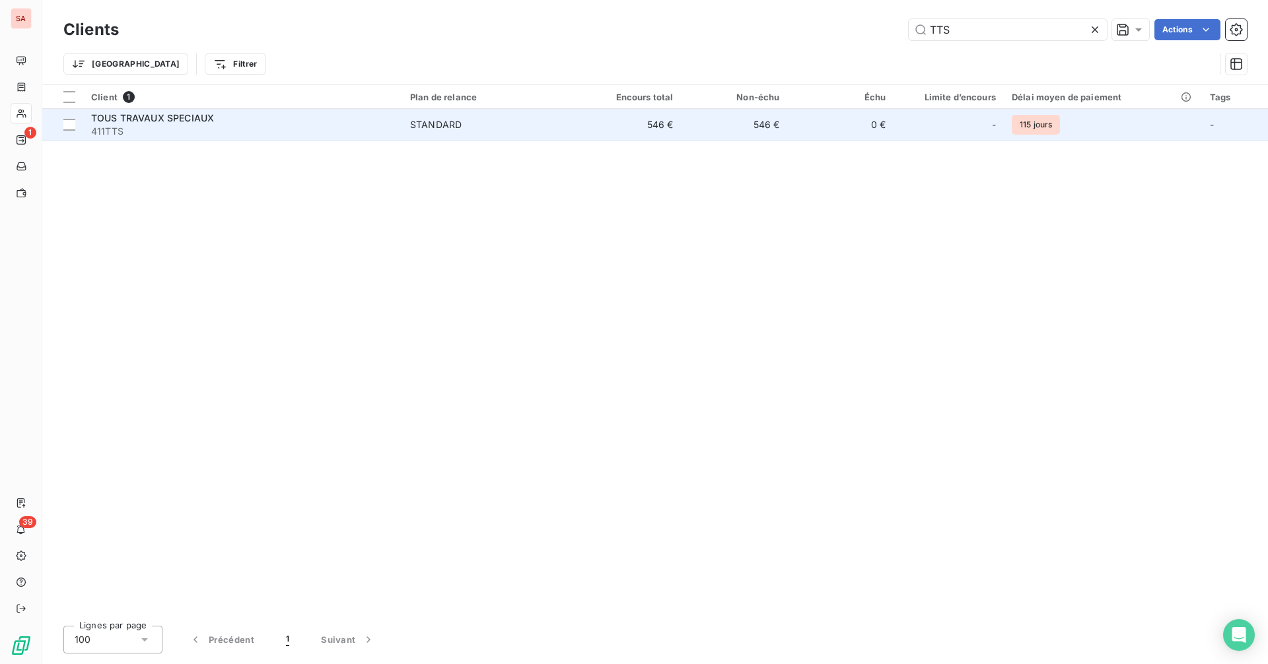
click at [178, 114] on span "TOUS TRAVAUX SPECIAUX" at bounding box center [152, 117] width 123 height 11
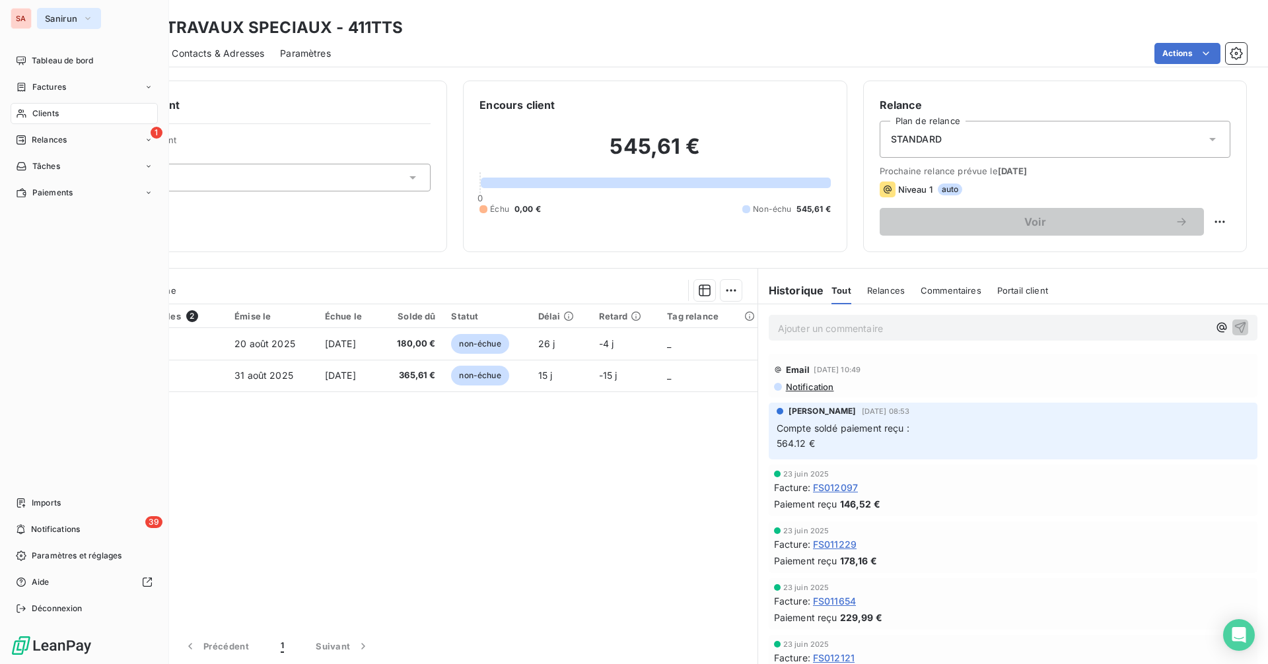
click at [54, 16] on span "Sanirun" at bounding box center [61, 18] width 32 height 11
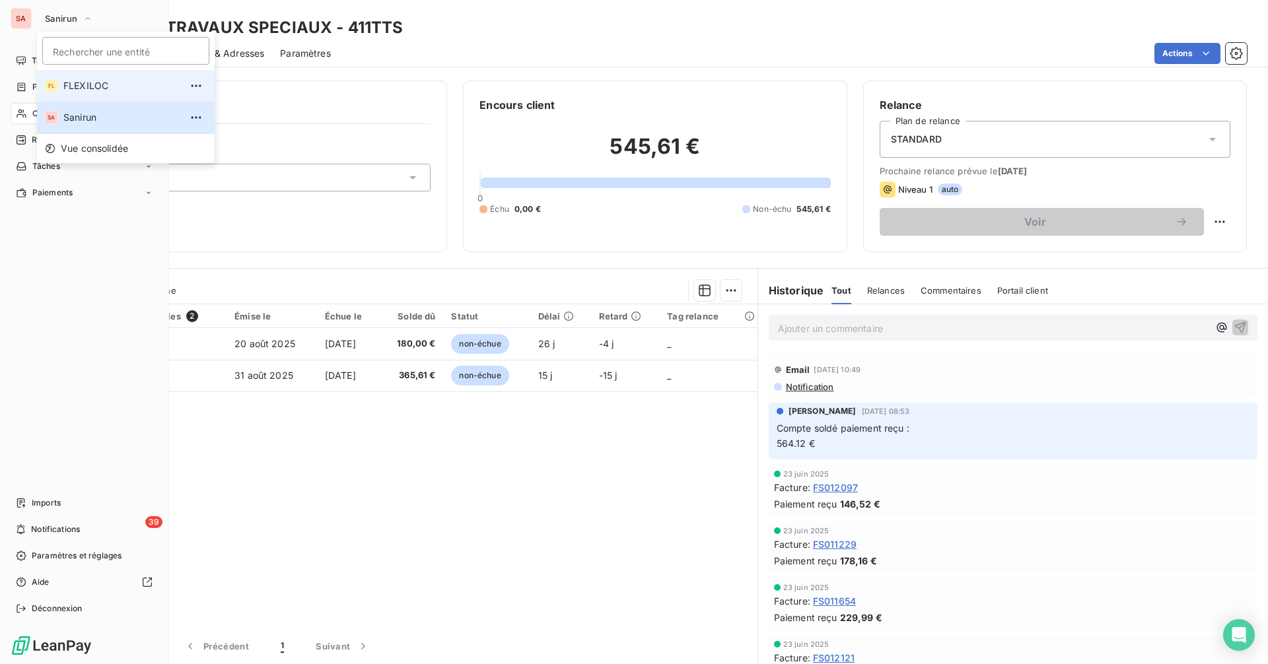
click at [92, 87] on span "FLEXILOC" at bounding box center [121, 85] width 117 height 13
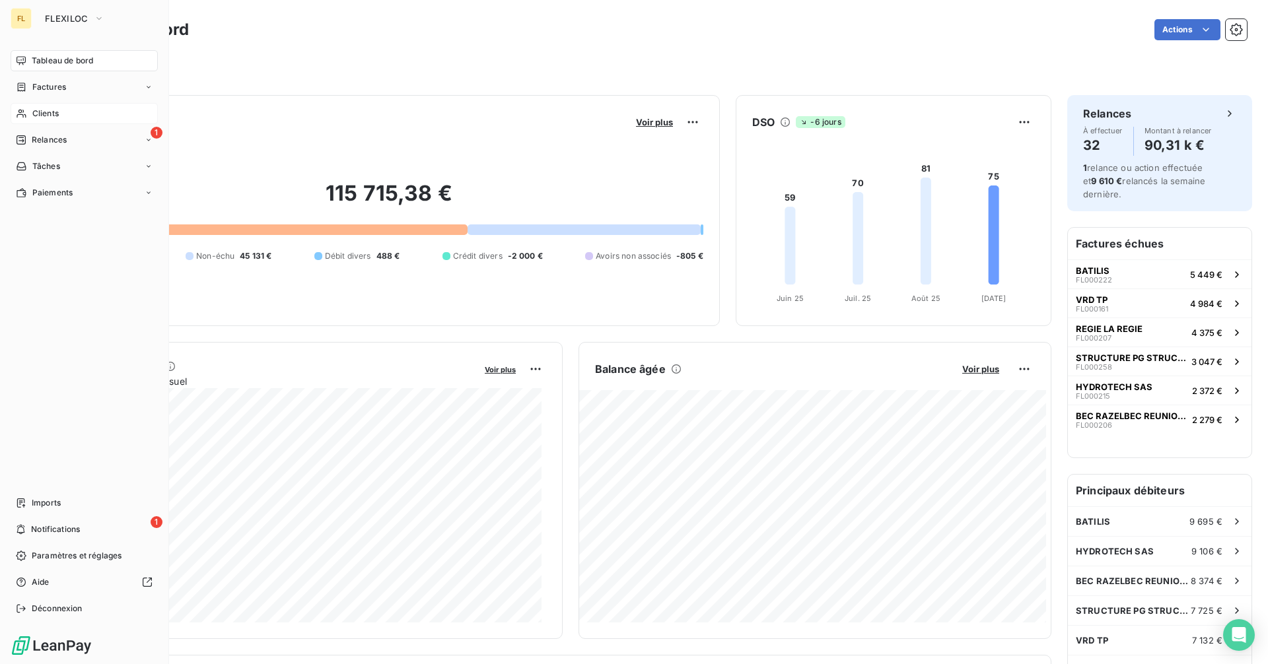
click at [81, 117] on div "Clients" at bounding box center [84, 113] width 147 height 21
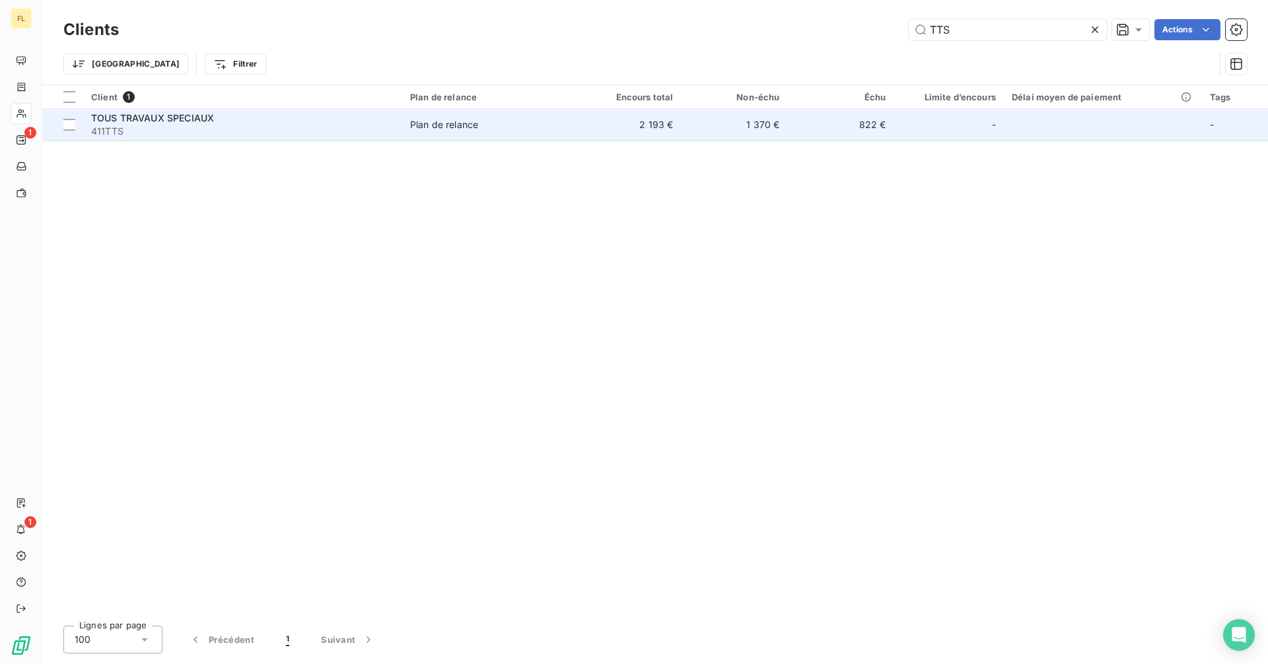
click at [310, 118] on div "TOUS TRAVAUX SPECIAUX" at bounding box center [242, 118] width 303 height 13
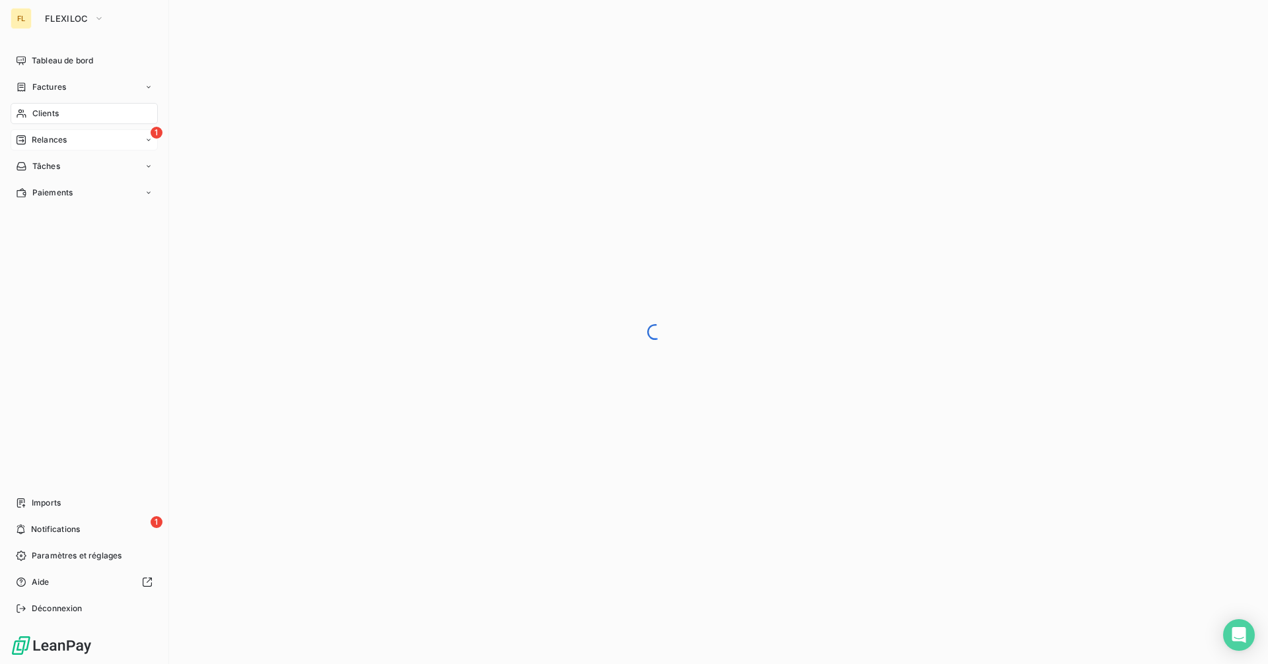
click at [71, 142] on div "1 Relances" at bounding box center [84, 139] width 147 height 21
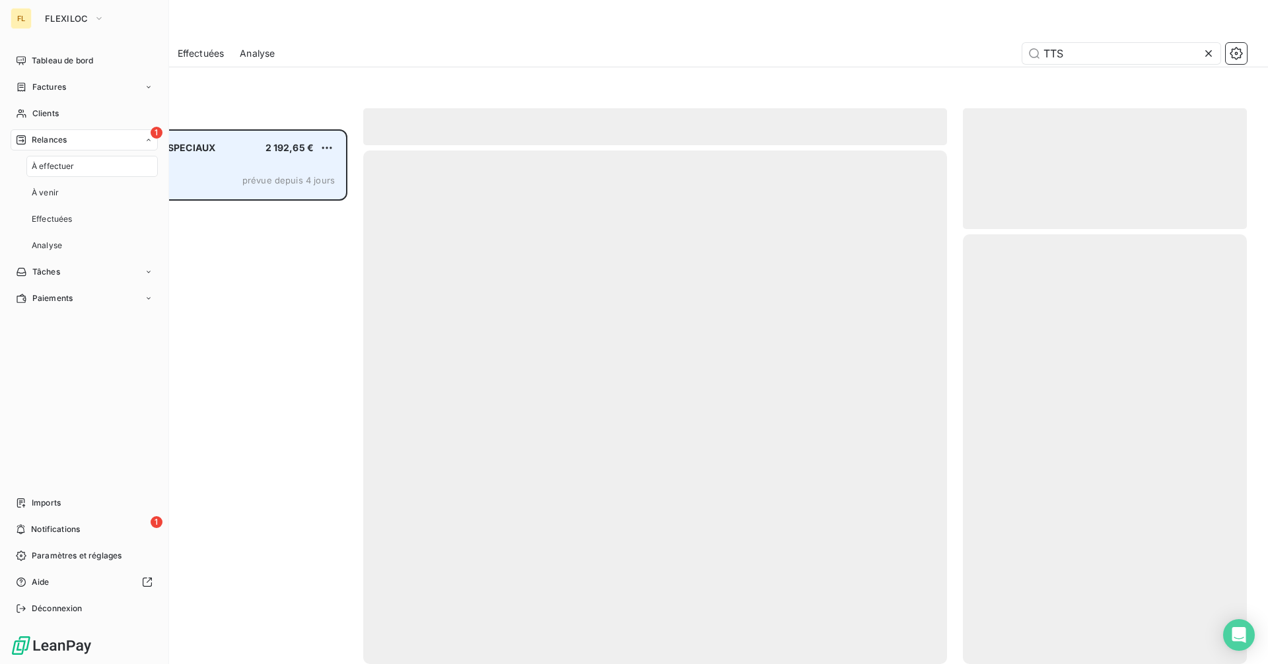
scroll to position [525, 274]
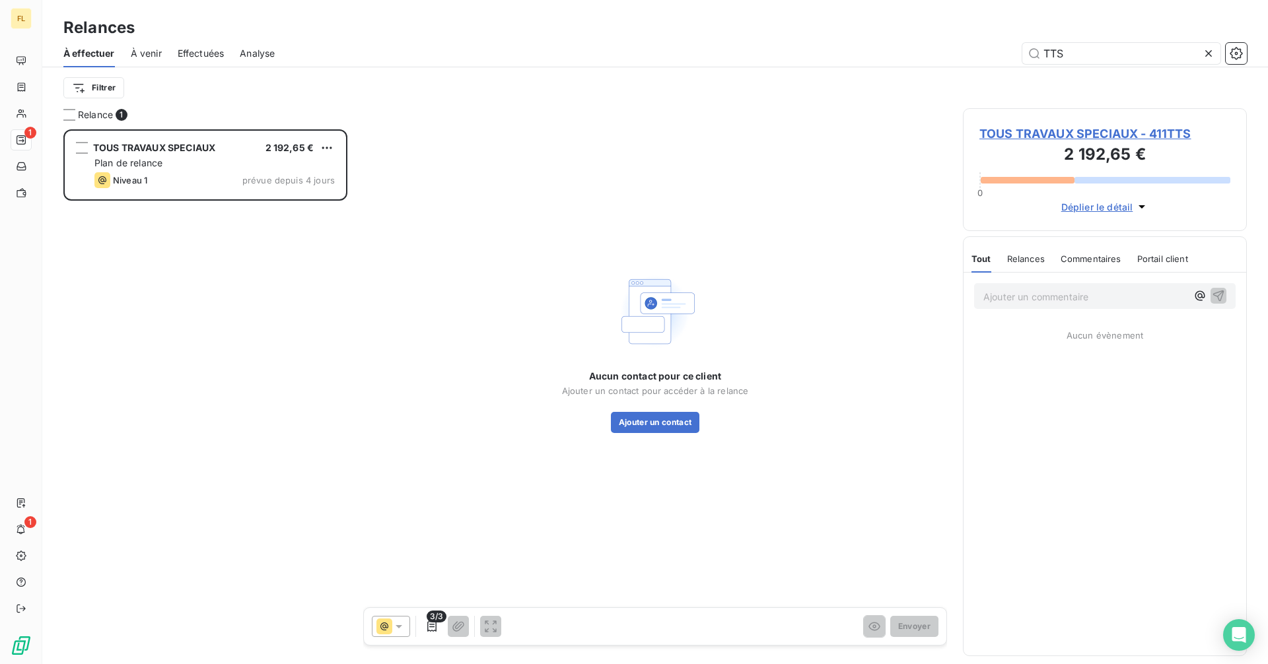
click at [1033, 135] on span "TOUS TRAVAUX SPECIAUX - 411TTS" at bounding box center [1104, 134] width 251 height 18
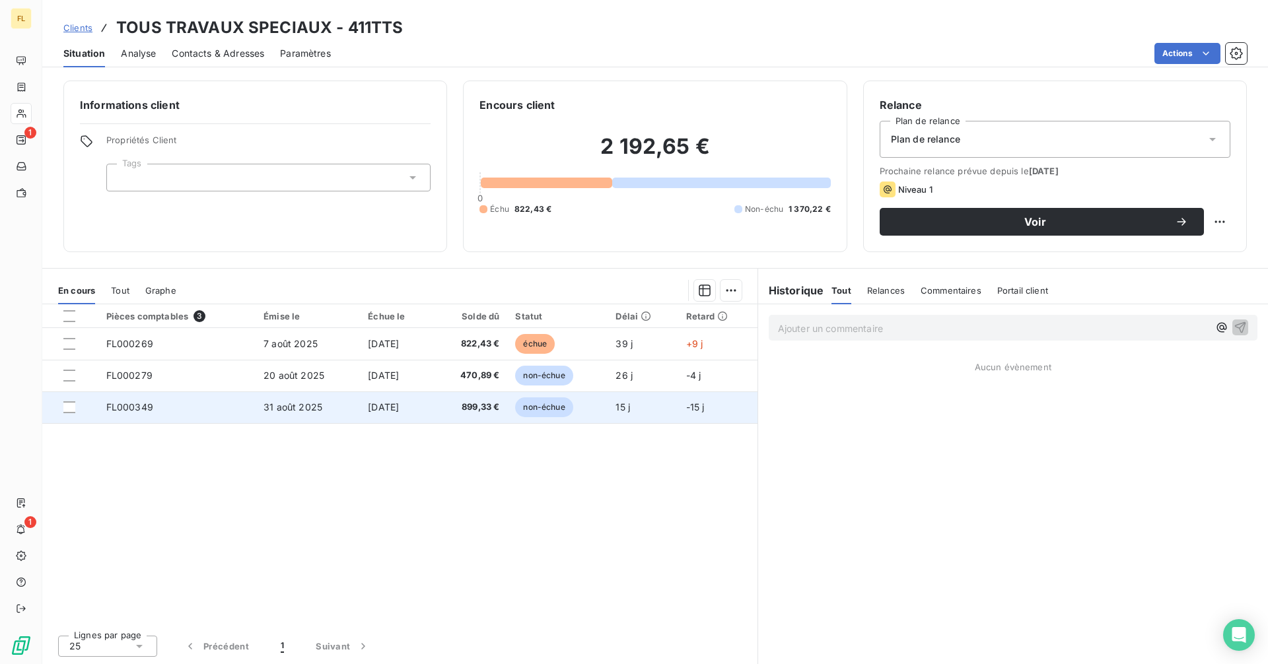
click at [147, 405] on span "FL000349" at bounding box center [129, 406] width 47 height 11
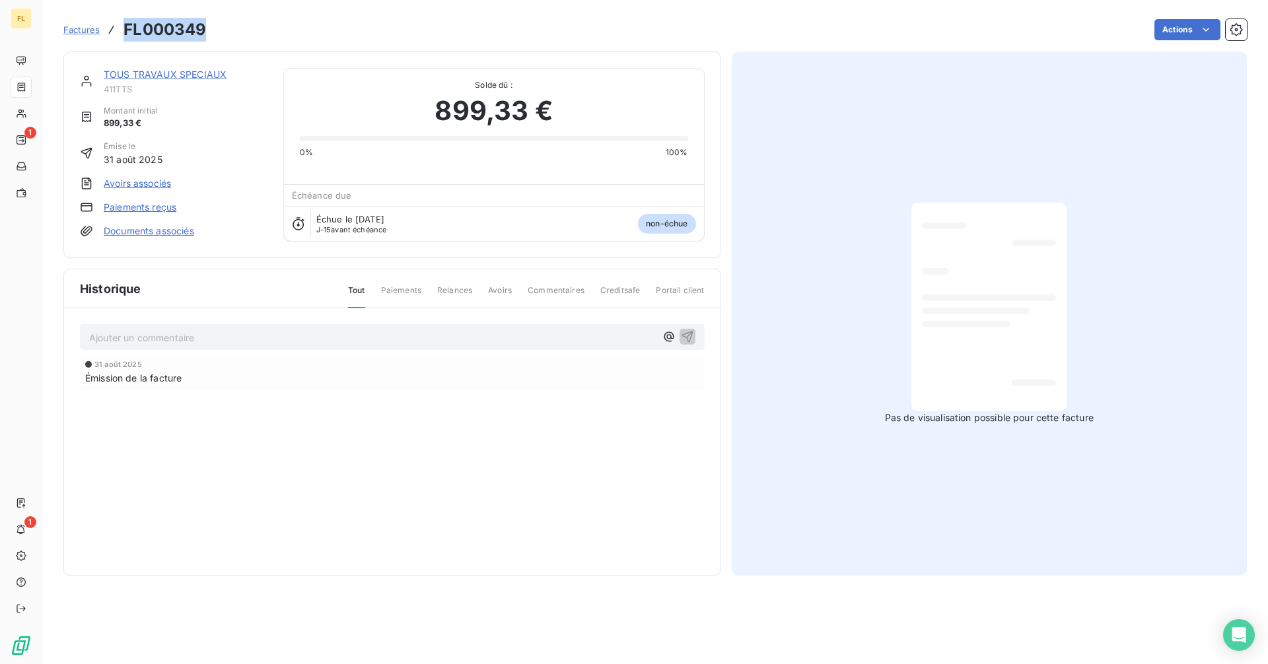
drag, startPoint x: 207, startPoint y: 26, endPoint x: 125, endPoint y: 26, distance: 81.9
click at [125, 26] on div "Factures FL000349 Actions" at bounding box center [654, 30] width 1183 height 28
copy h3 "FL000349"
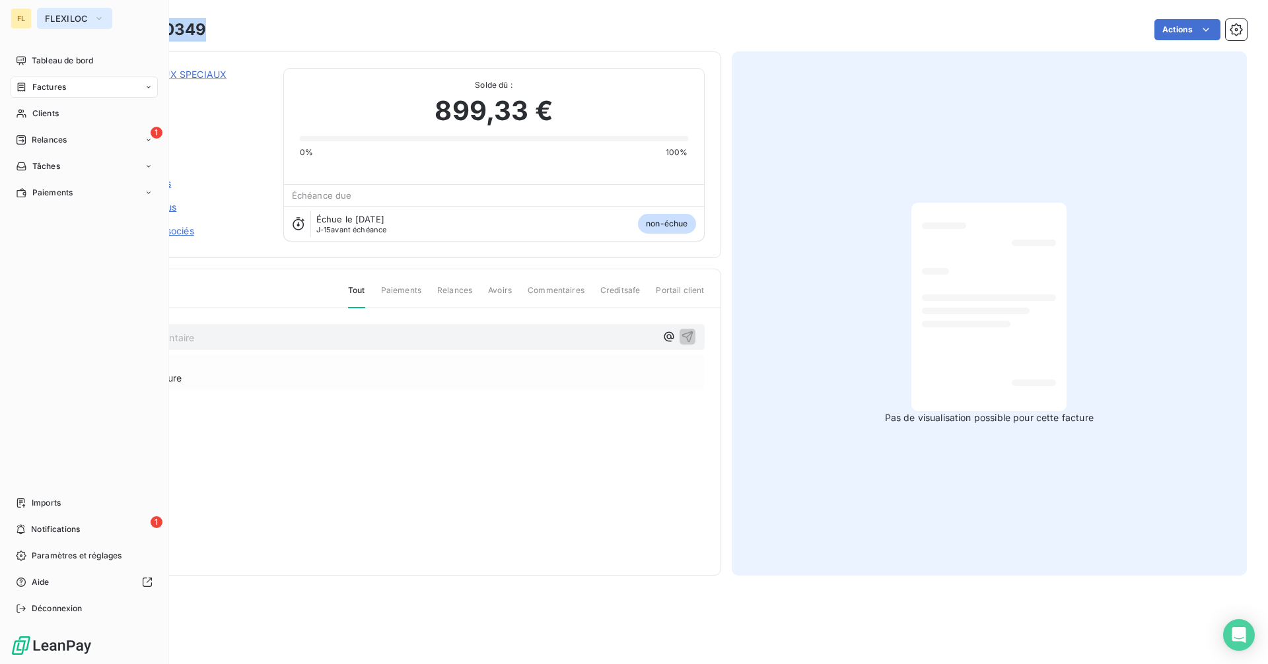
click at [61, 19] on span "FLEXILOC" at bounding box center [67, 18] width 44 height 11
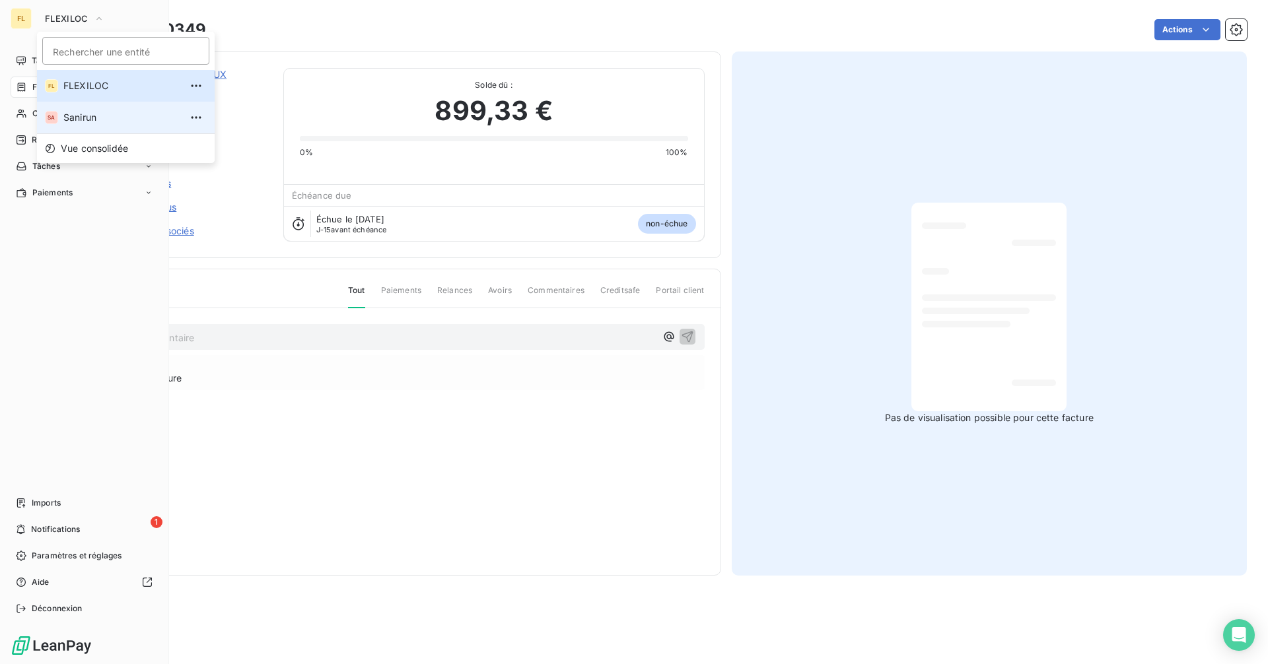
click at [102, 116] on span "Sanirun" at bounding box center [121, 117] width 117 height 13
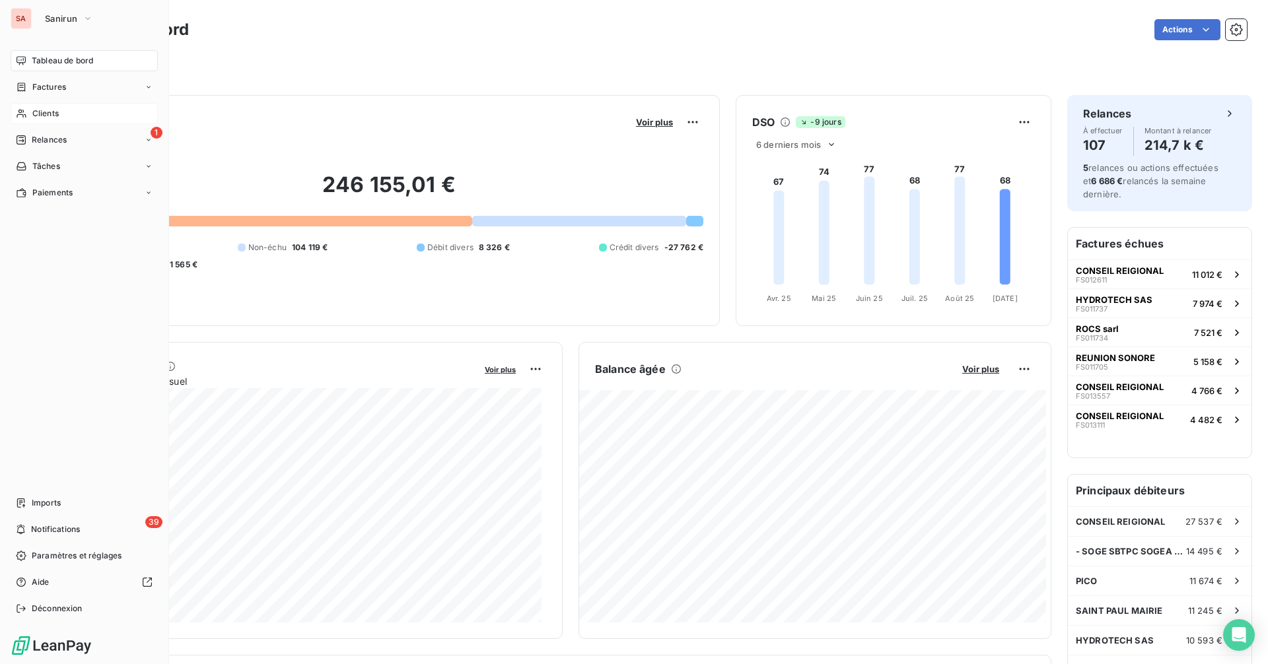
click at [51, 116] on span "Clients" at bounding box center [45, 114] width 26 height 12
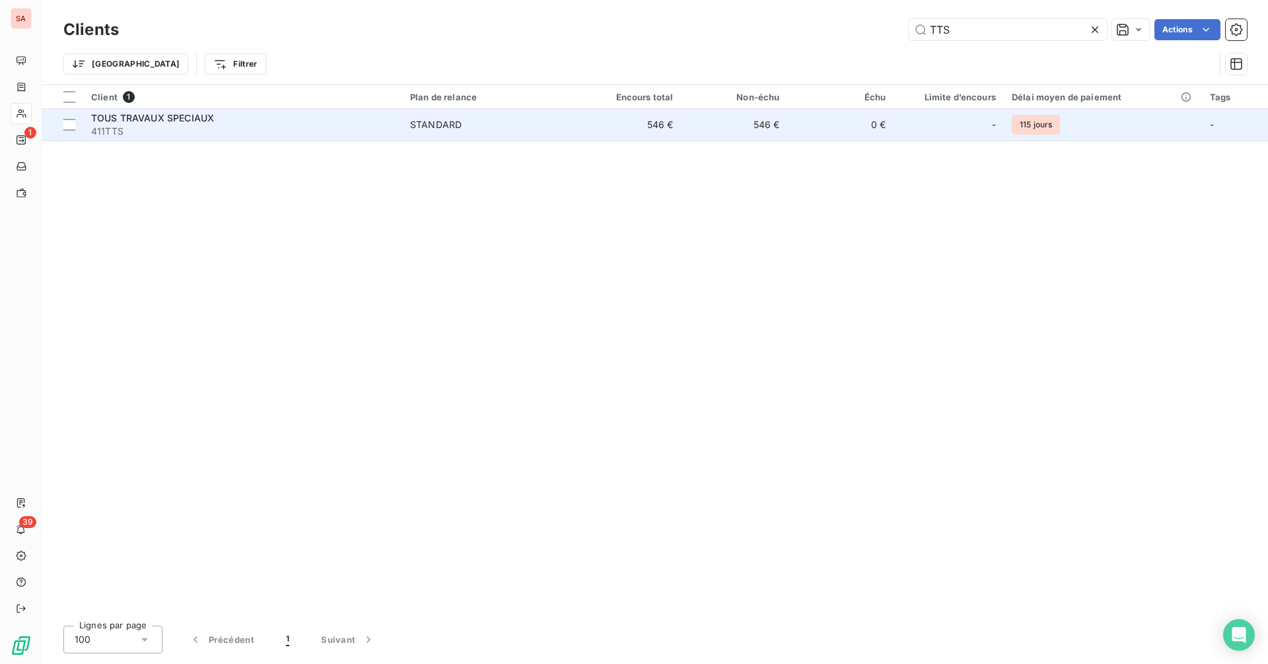
click at [230, 120] on div "TOUS TRAVAUX SPECIAUX" at bounding box center [242, 118] width 303 height 13
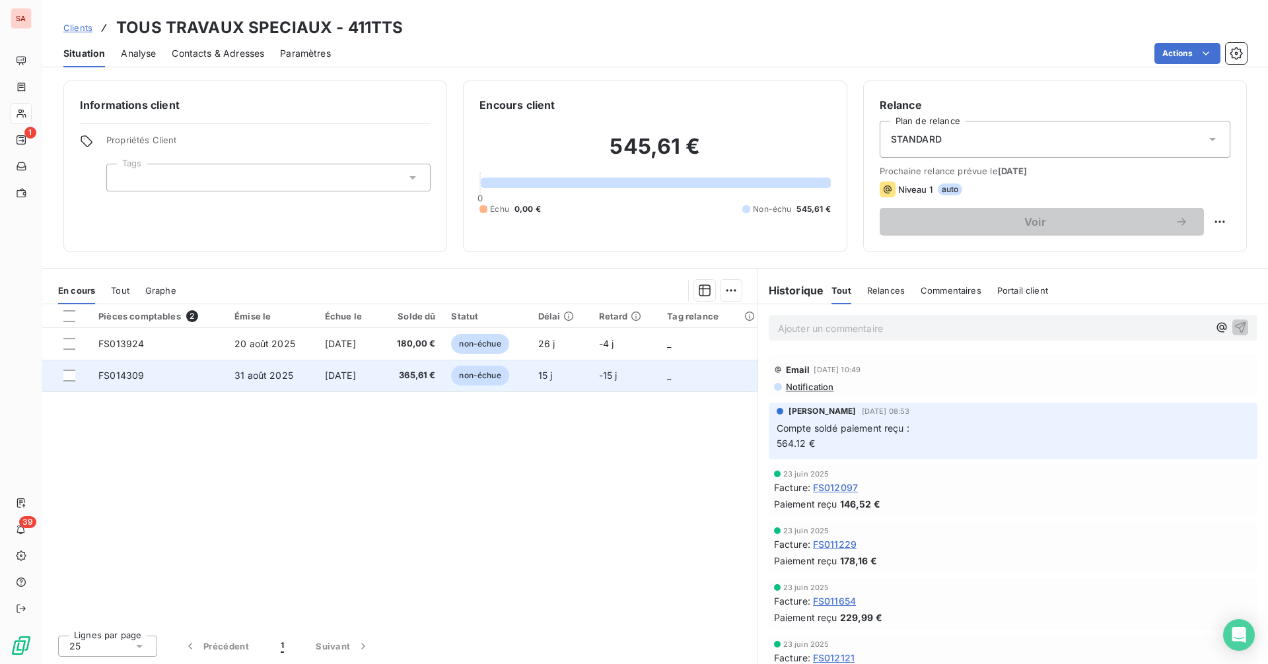
click at [131, 378] on span "FS014309" at bounding box center [121, 375] width 46 height 11
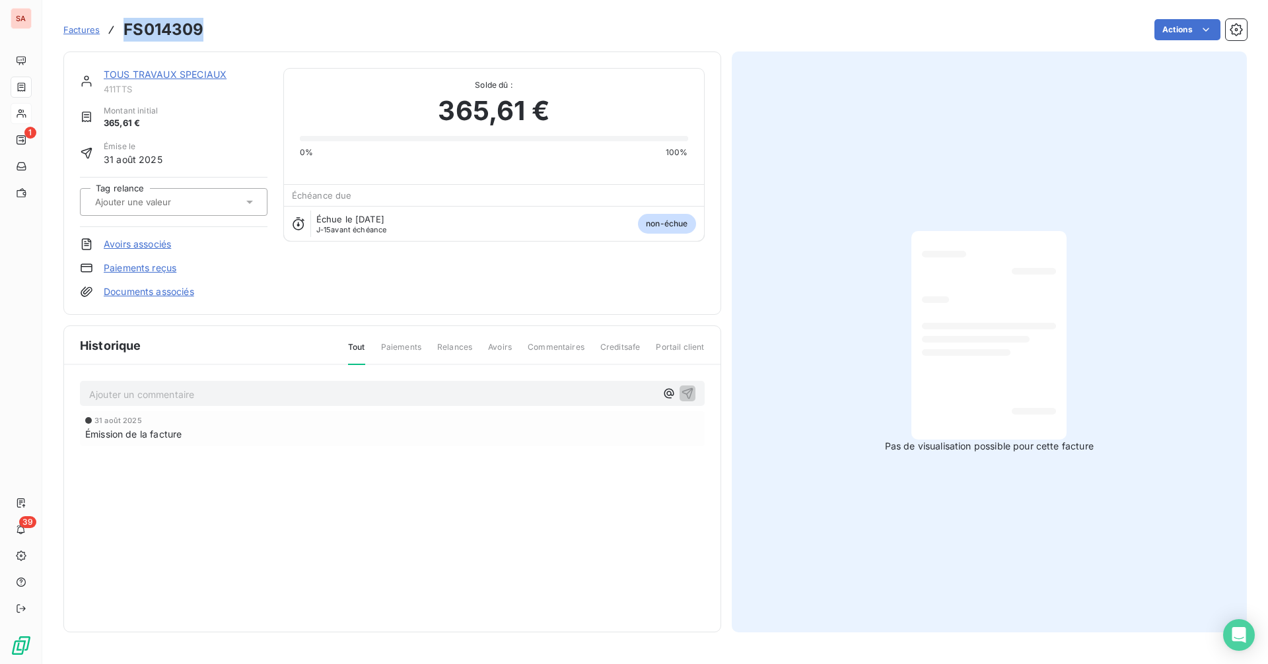
drag, startPoint x: 207, startPoint y: 30, endPoint x: 125, endPoint y: 27, distance: 82.6
click at [125, 27] on div "Factures FS014309 Actions" at bounding box center [654, 30] width 1183 height 28
copy h3 "FS014309"
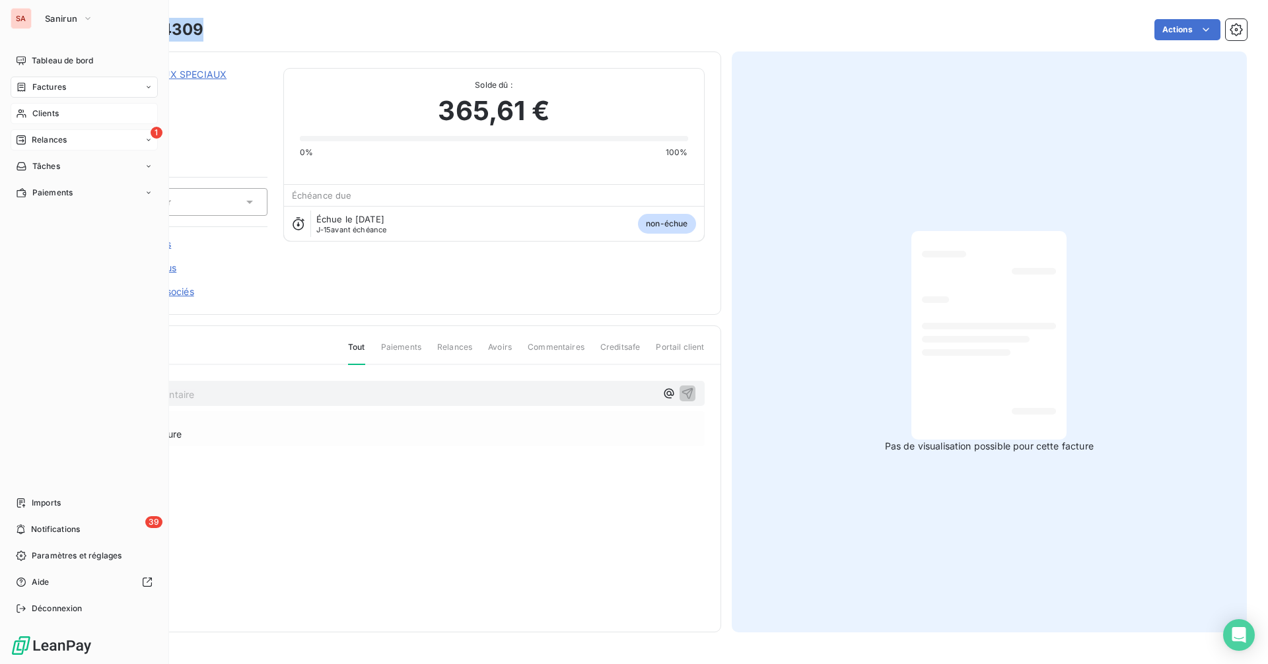
click at [63, 134] on span "Relances" at bounding box center [49, 140] width 35 height 12
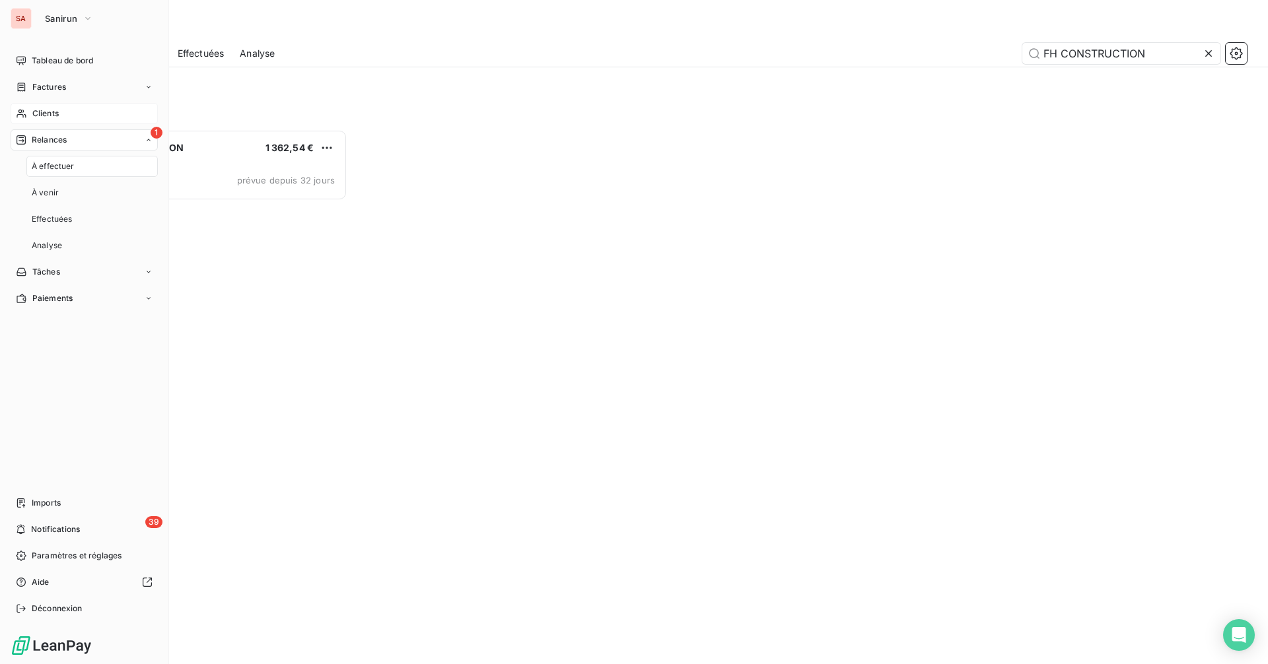
scroll to position [525, 274]
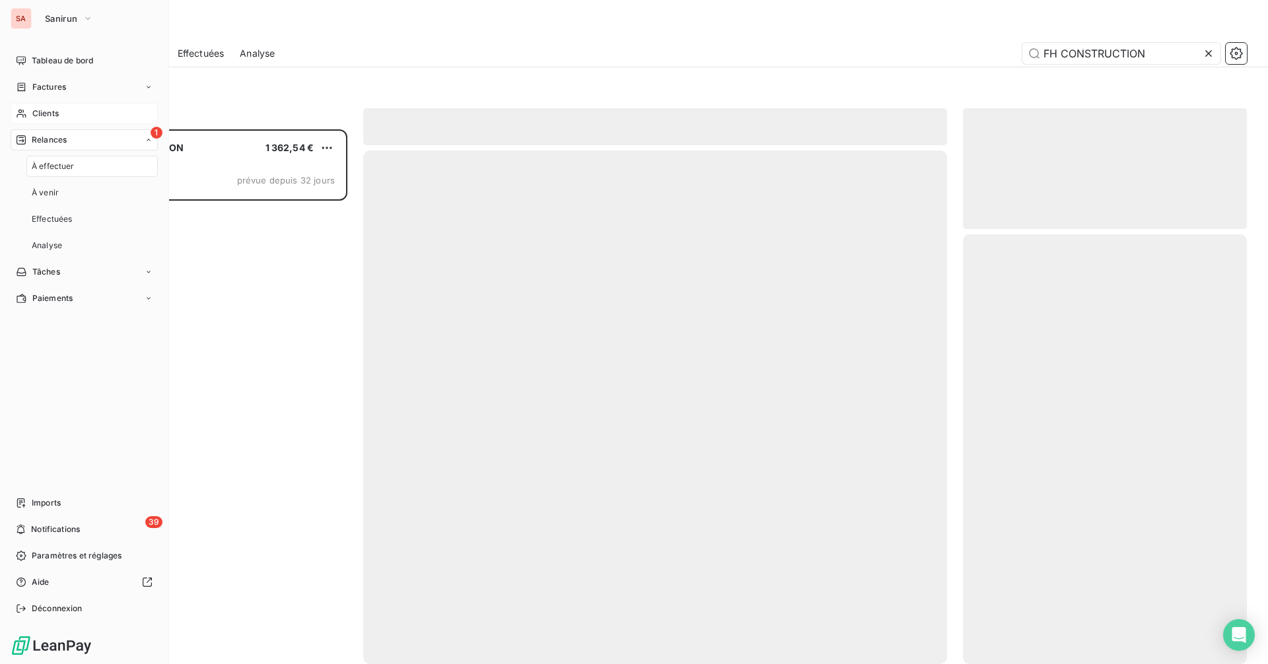
click at [67, 110] on div "Clients" at bounding box center [84, 113] width 147 height 21
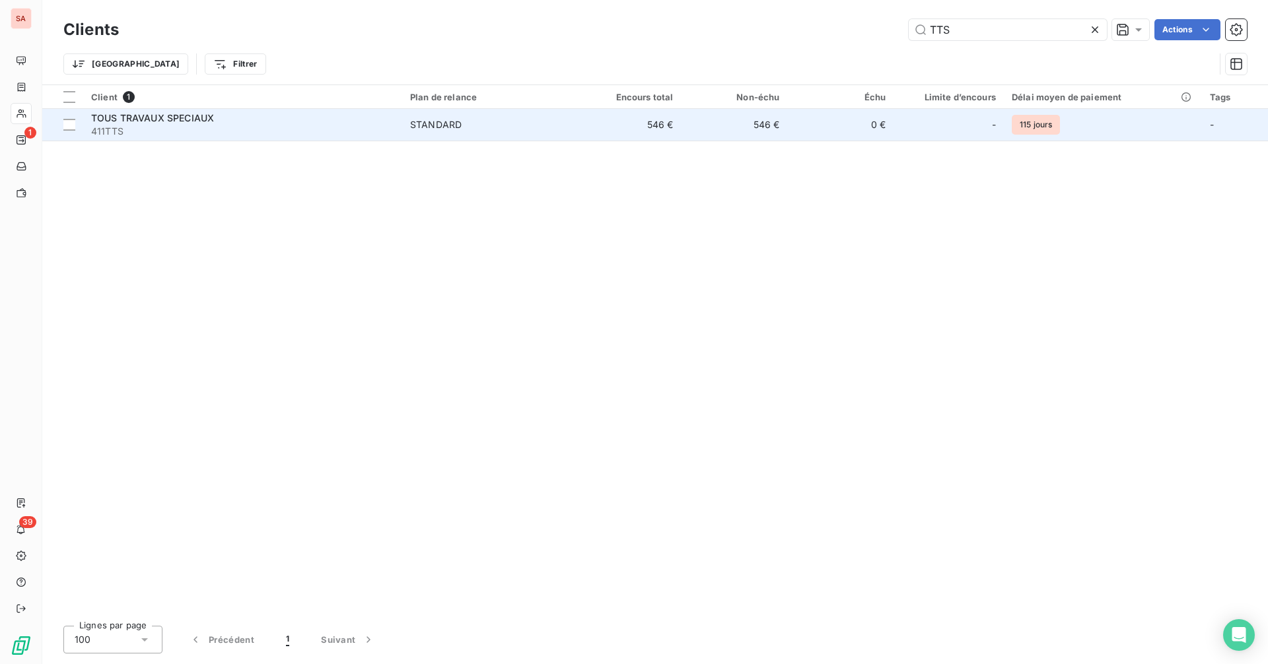
click at [223, 126] on span "411TTS" at bounding box center [242, 131] width 303 height 13
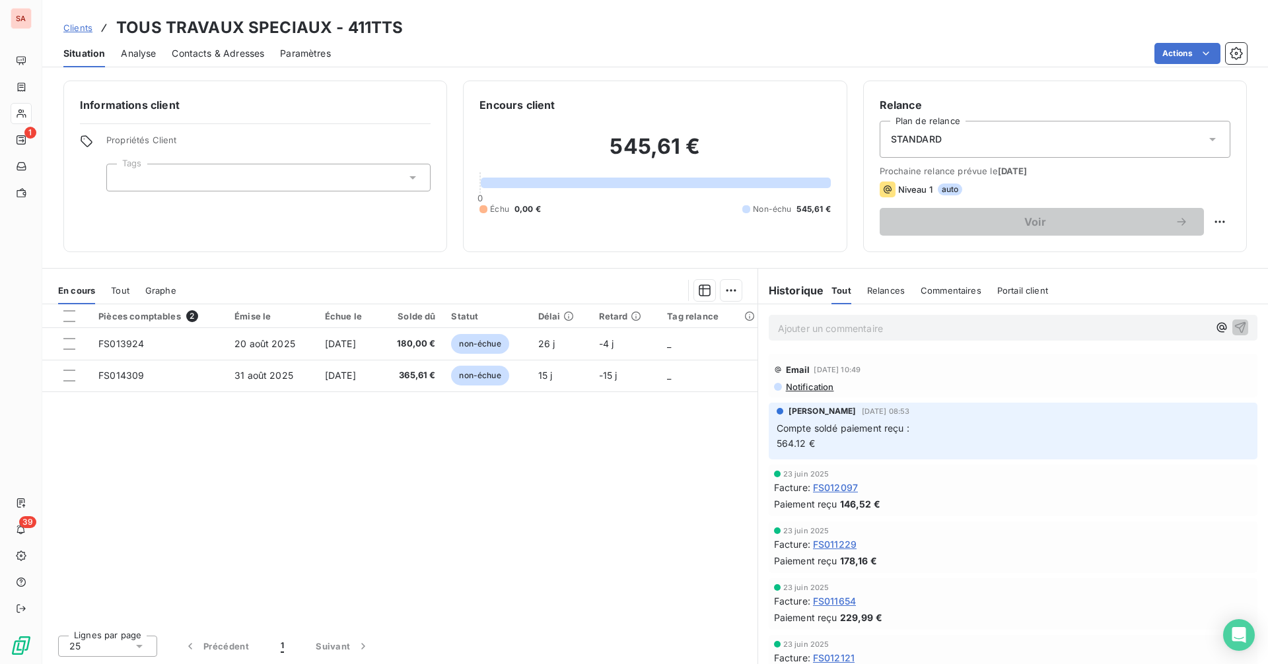
drag, startPoint x: 618, startPoint y: 345, endPoint x: 593, endPoint y: 437, distance: 95.0
click at [593, 437] on div "Pièces comptables 2 Émise le Échue le Solde dû Statut Délai Retard Tag relance …" at bounding box center [399, 464] width 715 height 320
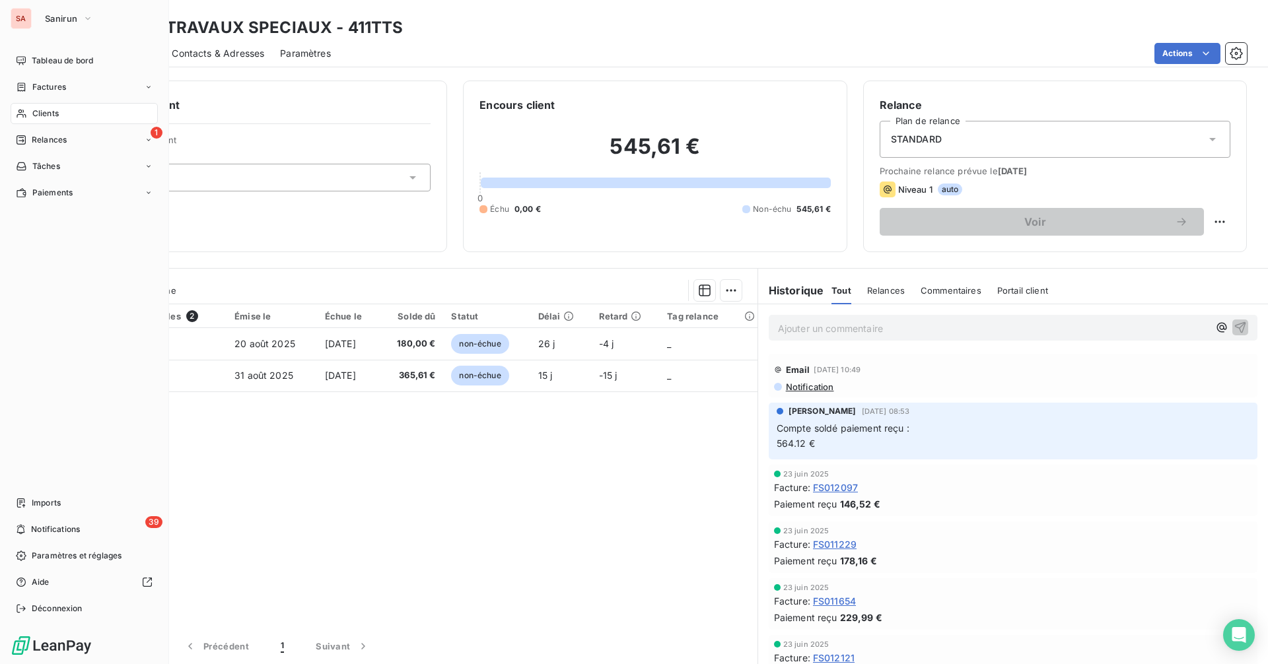
click at [97, 108] on div "Clients" at bounding box center [84, 113] width 147 height 21
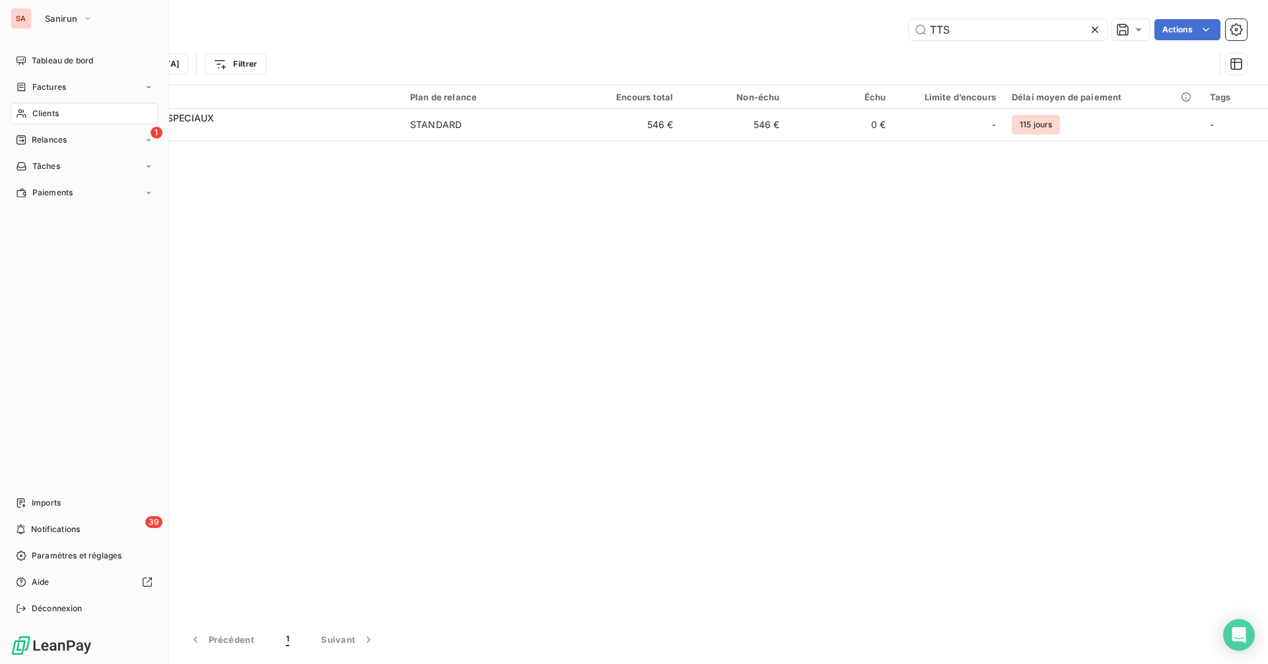
click at [24, 24] on div "SA" at bounding box center [21, 18] width 21 height 21
click at [54, 21] on span "Sanirun" at bounding box center [61, 18] width 32 height 11
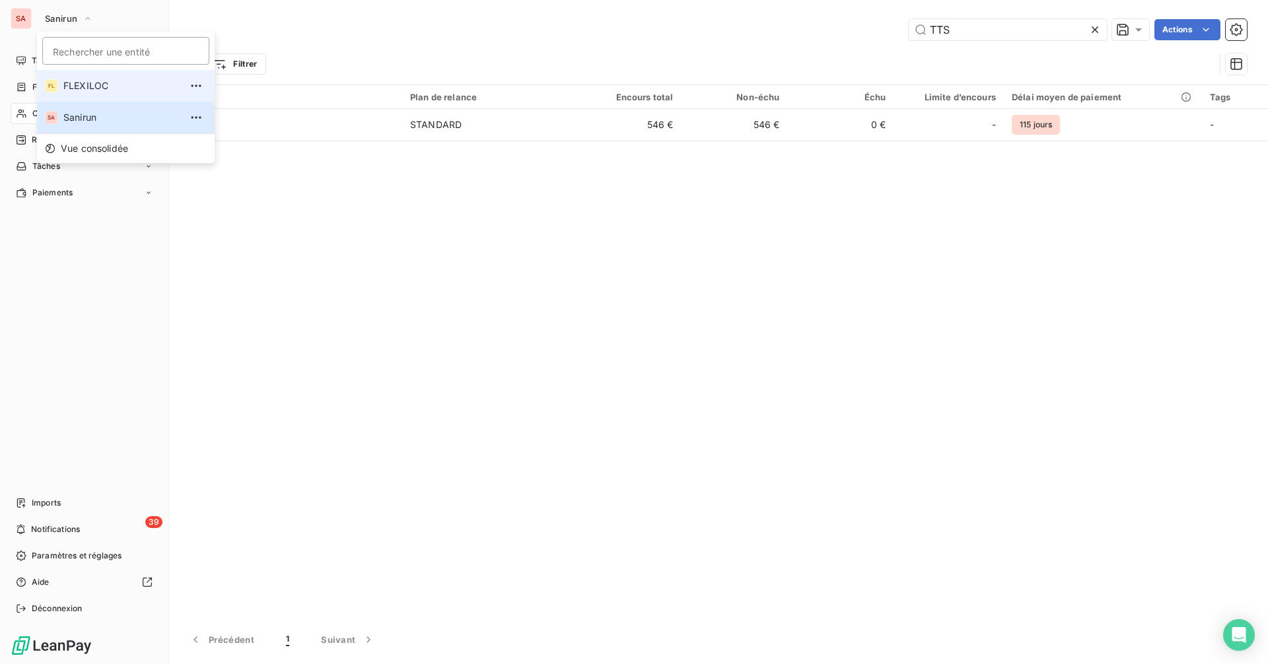
click at [98, 94] on li "FL FLEXILOC" at bounding box center [126, 86] width 178 height 32
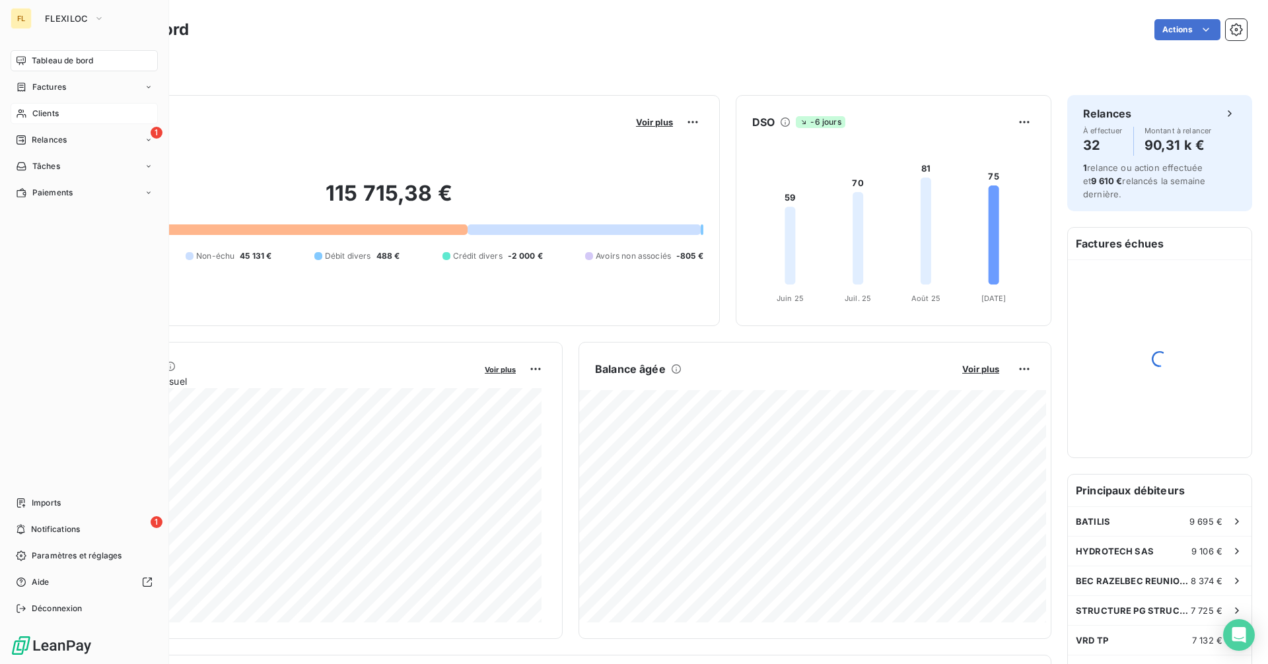
click at [70, 116] on div "Clients" at bounding box center [84, 113] width 147 height 21
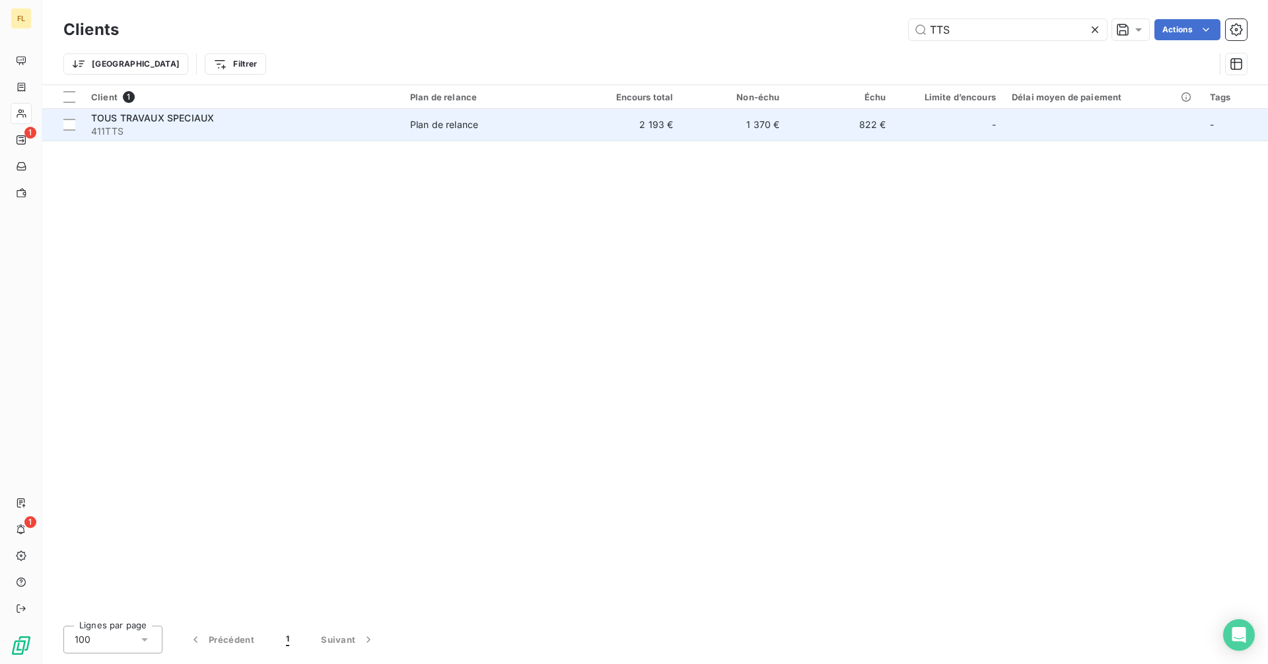
click at [168, 127] on span "411TTS" at bounding box center [242, 131] width 303 height 13
